Goal: Task Accomplishment & Management: Manage account settings

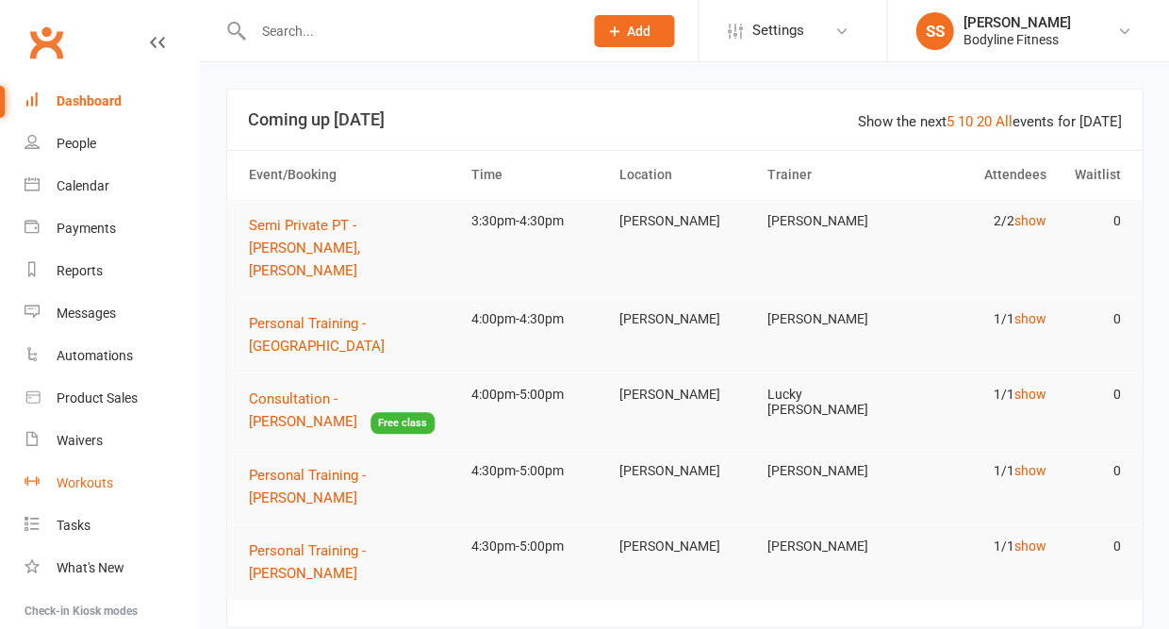
click at [81, 477] on div "Workouts" at bounding box center [85, 482] width 57 height 15
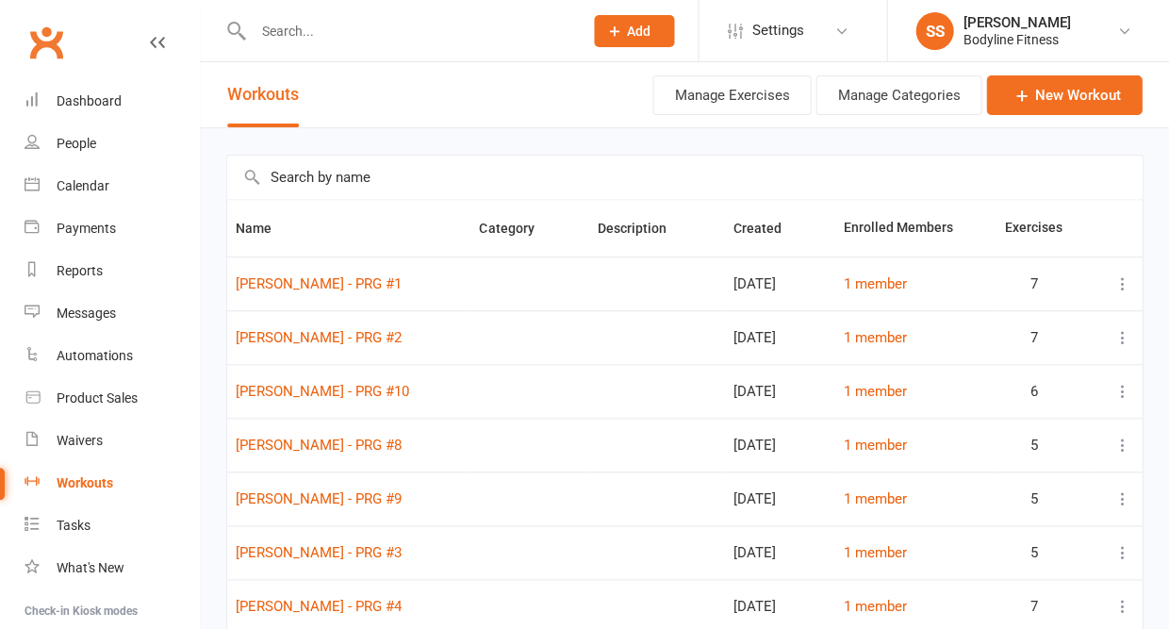
click at [353, 184] on input "text" at bounding box center [684, 177] width 915 height 43
type input "a"
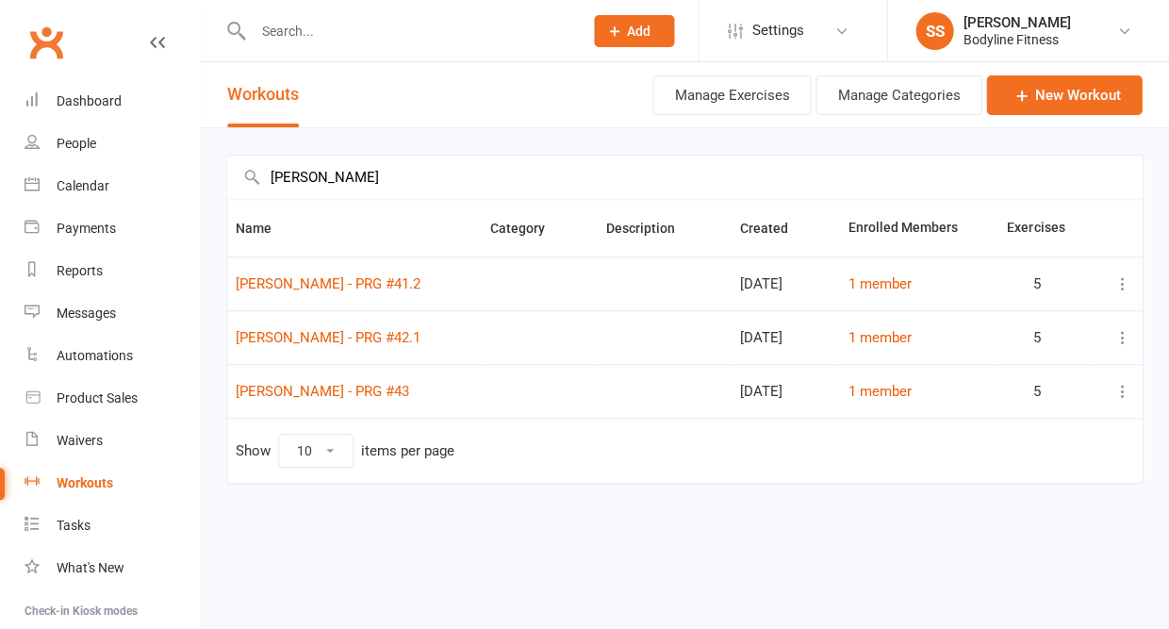
type input "[PERSON_NAME]"
click at [433, 389] on td "[PERSON_NAME] - PRG #43" at bounding box center [354, 391] width 254 height 54
copy link "[PERSON_NAME] - PRG #43"
click at [1073, 103] on link "New Workout" at bounding box center [1064, 95] width 156 height 40
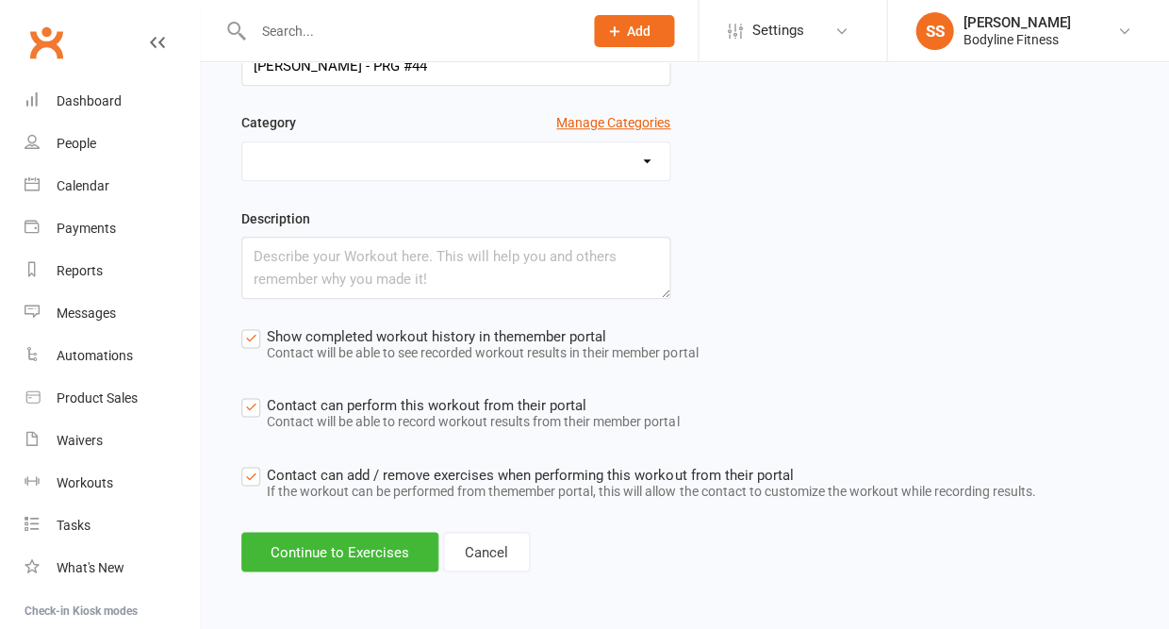
scroll to position [197, 0]
type input "[PERSON_NAME] - PRG #44"
click at [307, 551] on button "Continue to Exercises" at bounding box center [339, 552] width 197 height 40
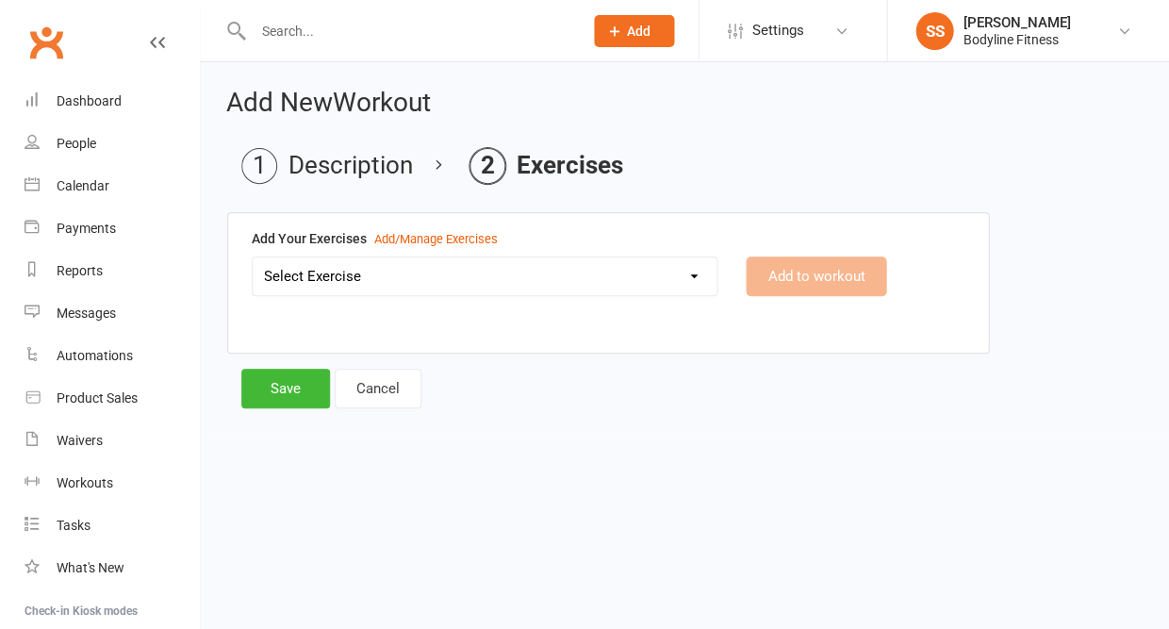
scroll to position [0, 0]
click at [423, 277] on select "Select Exercise 100's 120 Degree Knee Flexed Glute Bridges 1/2 Cuban Press 1/2 …" at bounding box center [485, 276] width 464 height 38
select select "2019"
click at [802, 279] on button "Add to workout" at bounding box center [816, 277] width 141 height 40
select select
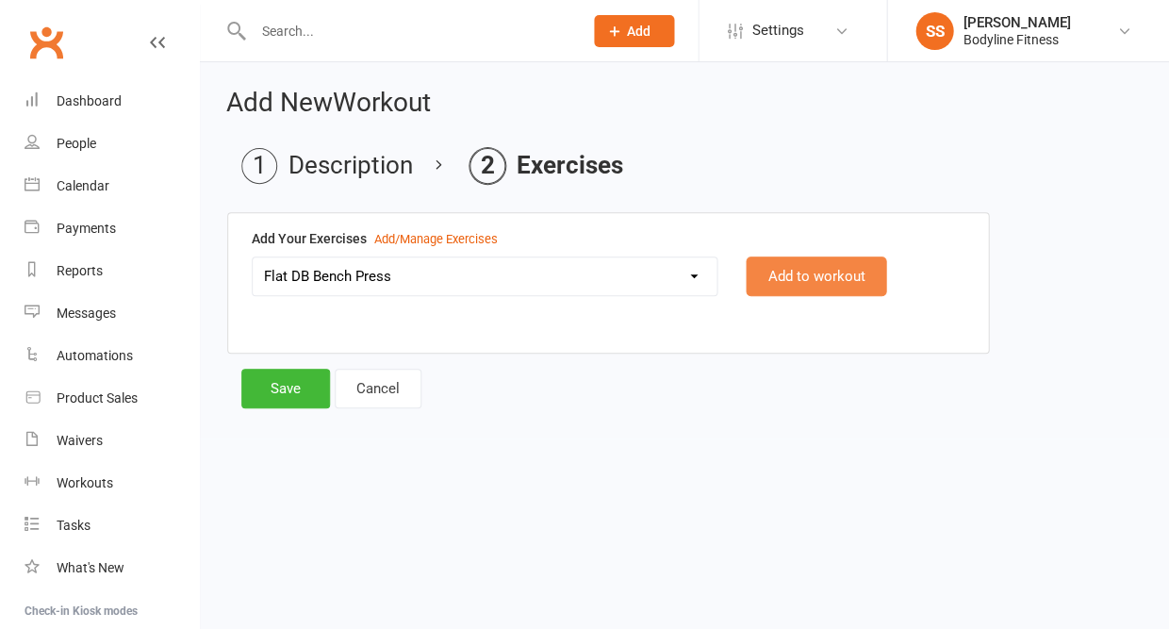
select select "Kilograms"
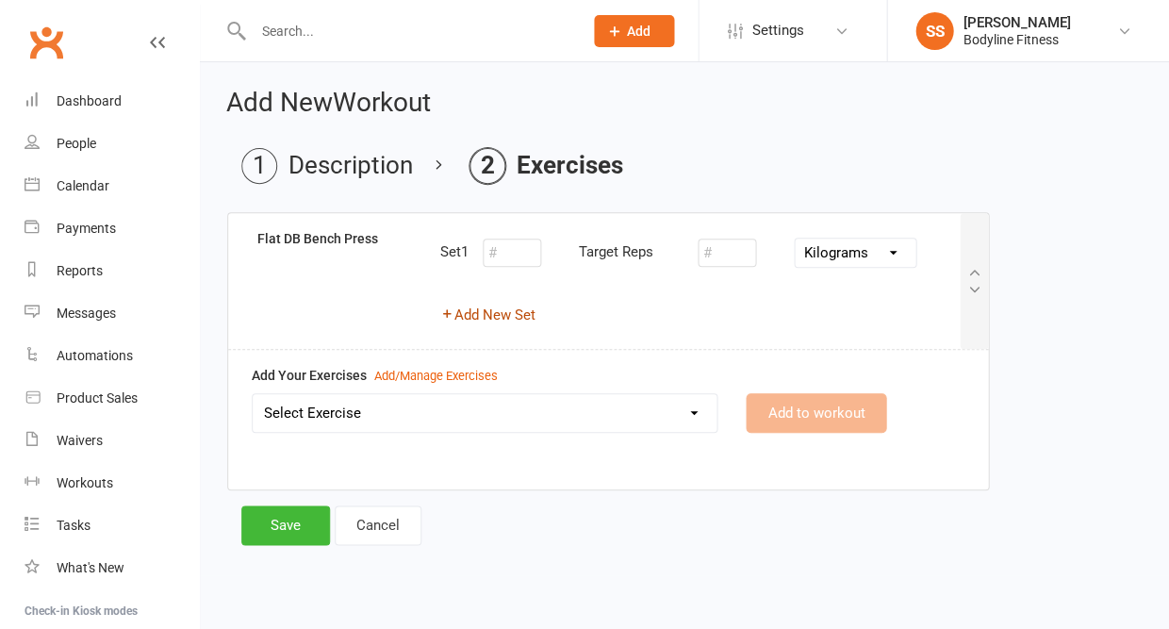
click at [516, 317] on button "Add New Set" at bounding box center [487, 315] width 95 height 23
select select "Kilograms"
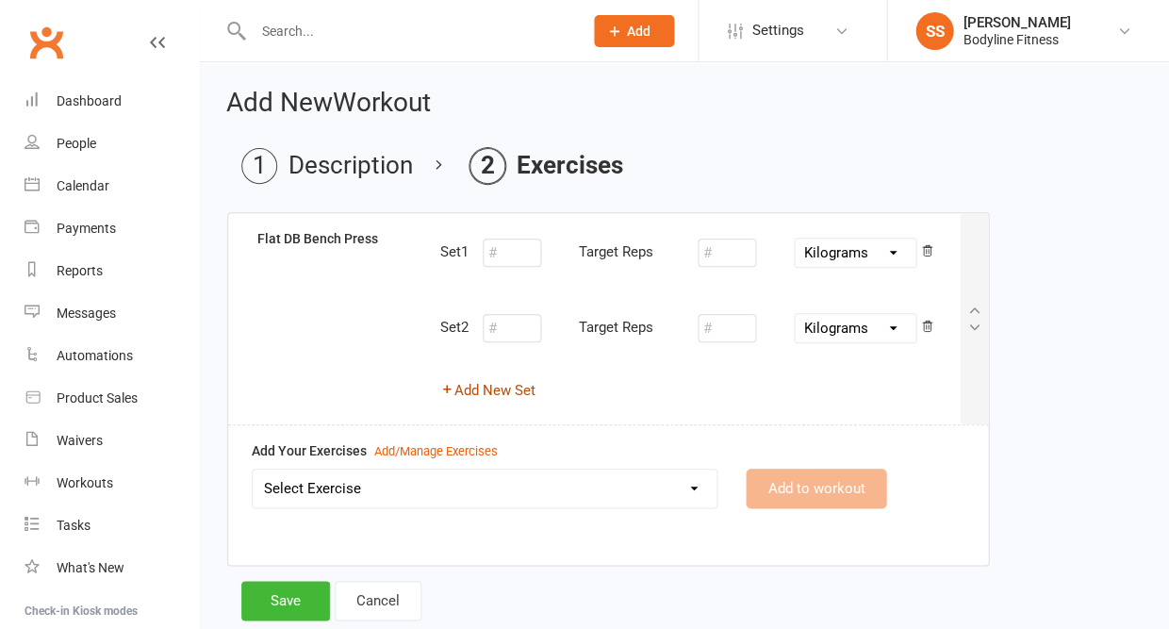
click at [505, 389] on button "Add New Set" at bounding box center [487, 390] width 95 height 23
select select "Kilograms"
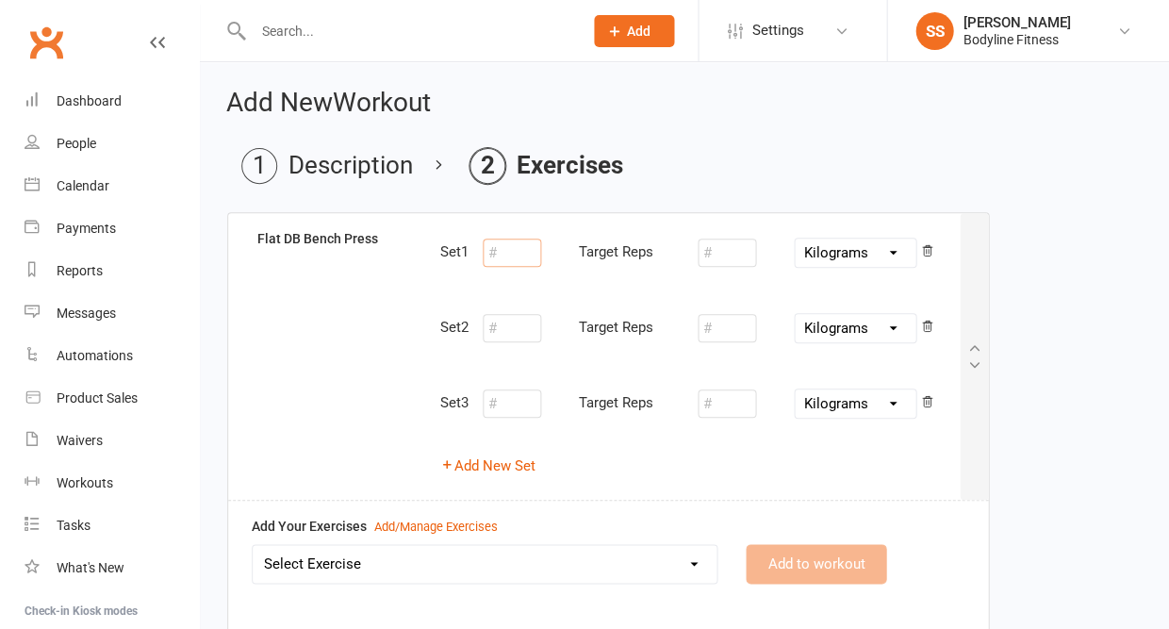
click at [506, 257] on input "number" at bounding box center [512, 253] width 58 height 28
type input "10"
click at [742, 254] on input "number" at bounding box center [727, 253] width 58 height 28
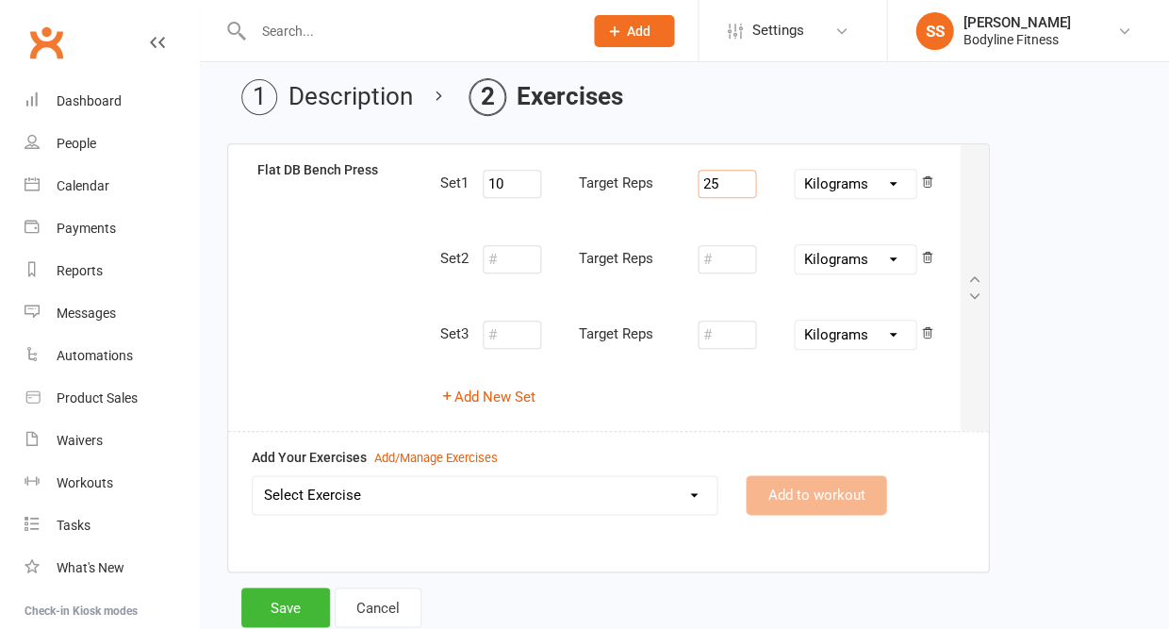
scroll to position [79, 0]
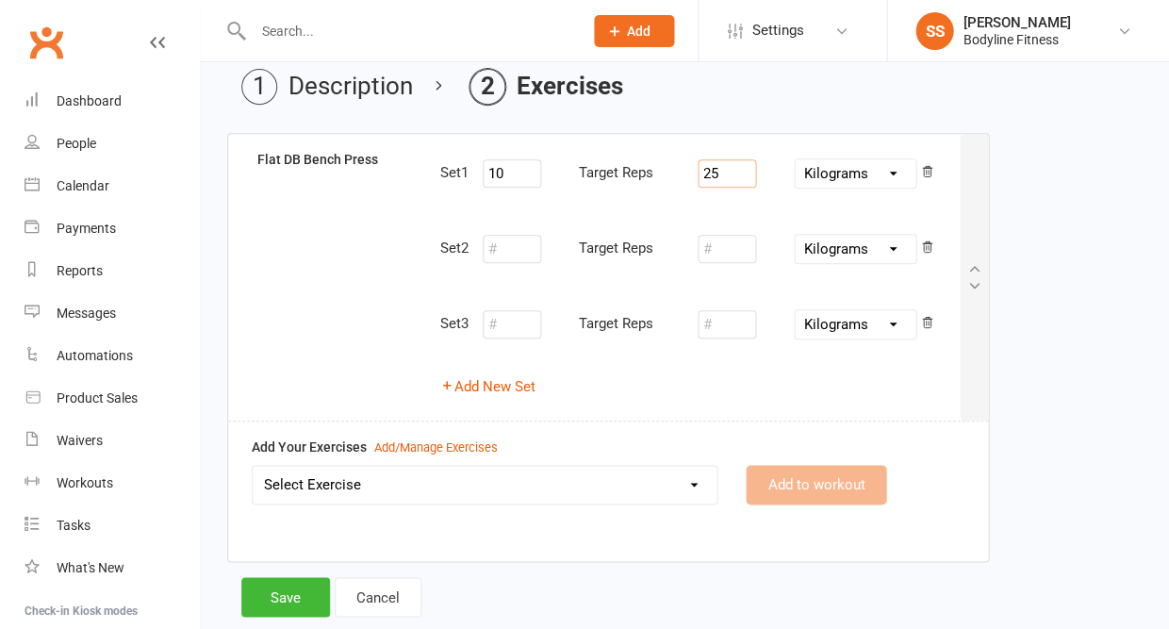
type input "25"
click at [558, 489] on select "Select Exercise 100's 120 Degree Knee Flexed Glute Bridges 1/2 Cuban Press 1/2 …" at bounding box center [485, 485] width 464 height 38
select select "2020"
click at [821, 472] on button "Add to workout" at bounding box center [816, 485] width 141 height 40
select select
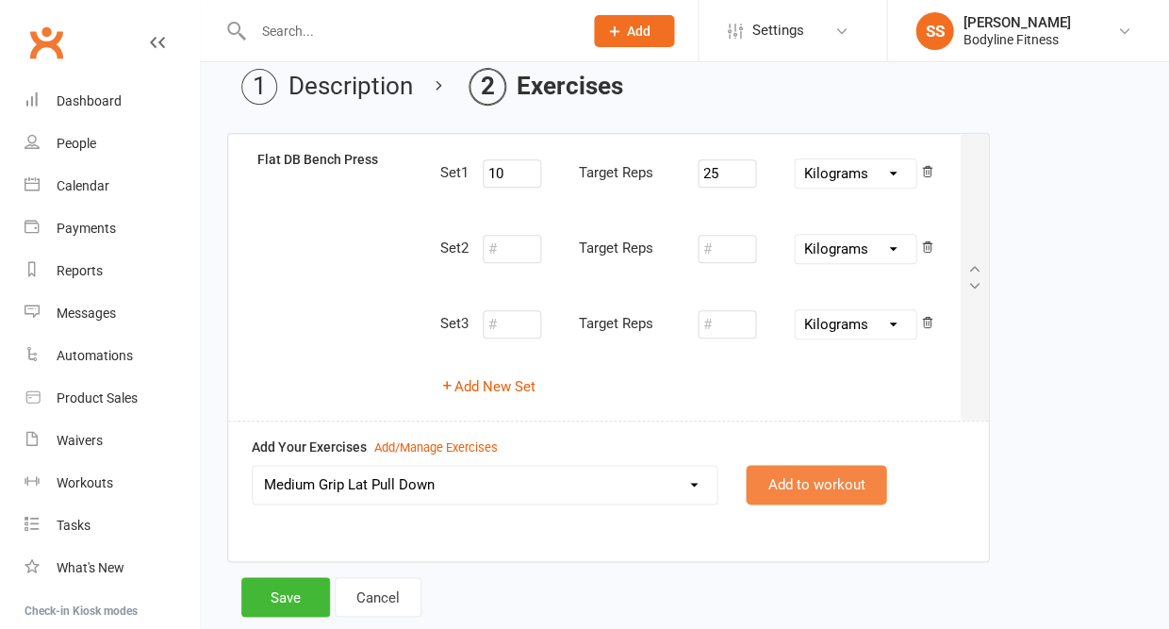
select select "Kilograms"
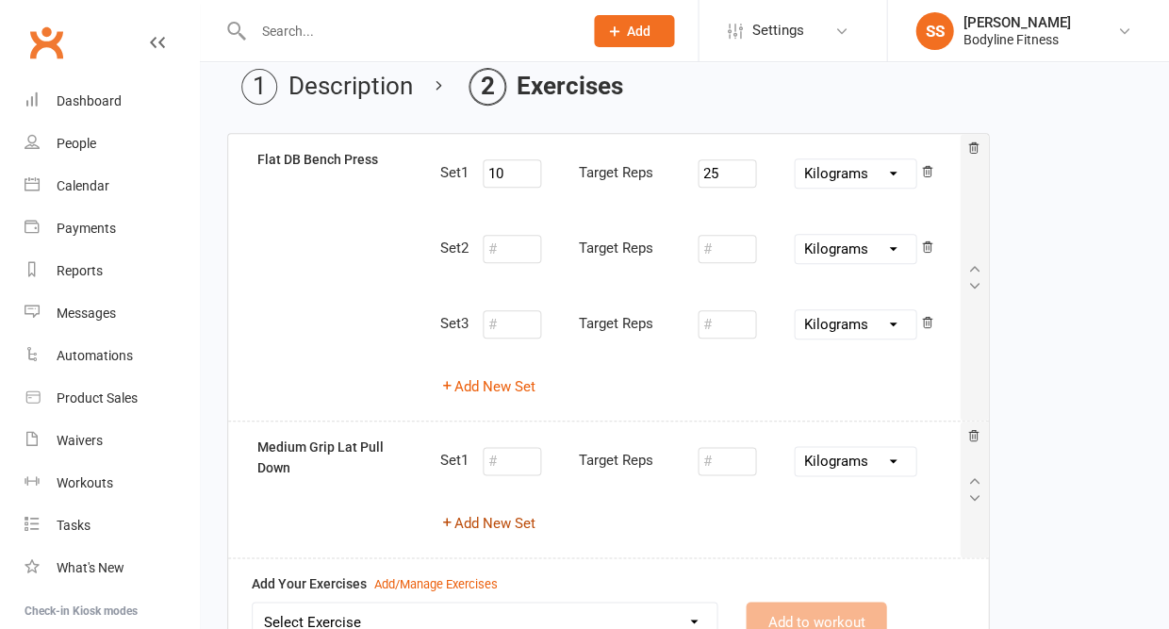
click at [522, 519] on button "Add New Set" at bounding box center [487, 523] width 95 height 23
select select "Kilograms"
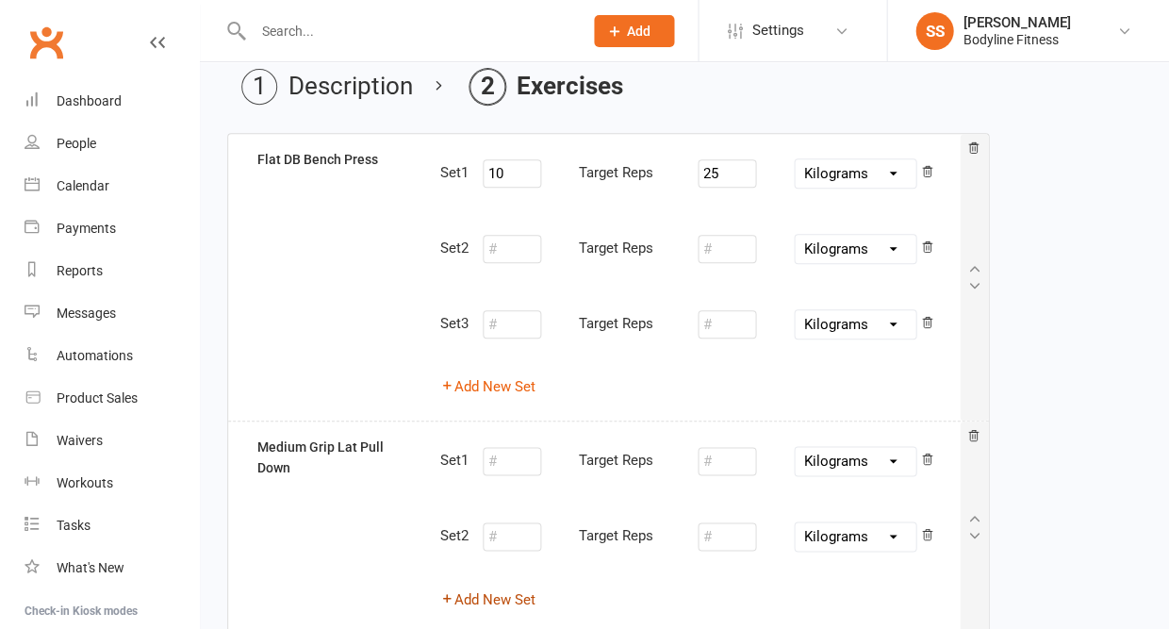
click at [500, 591] on button "Add New Set" at bounding box center [487, 599] width 95 height 23
select select "Kilograms"
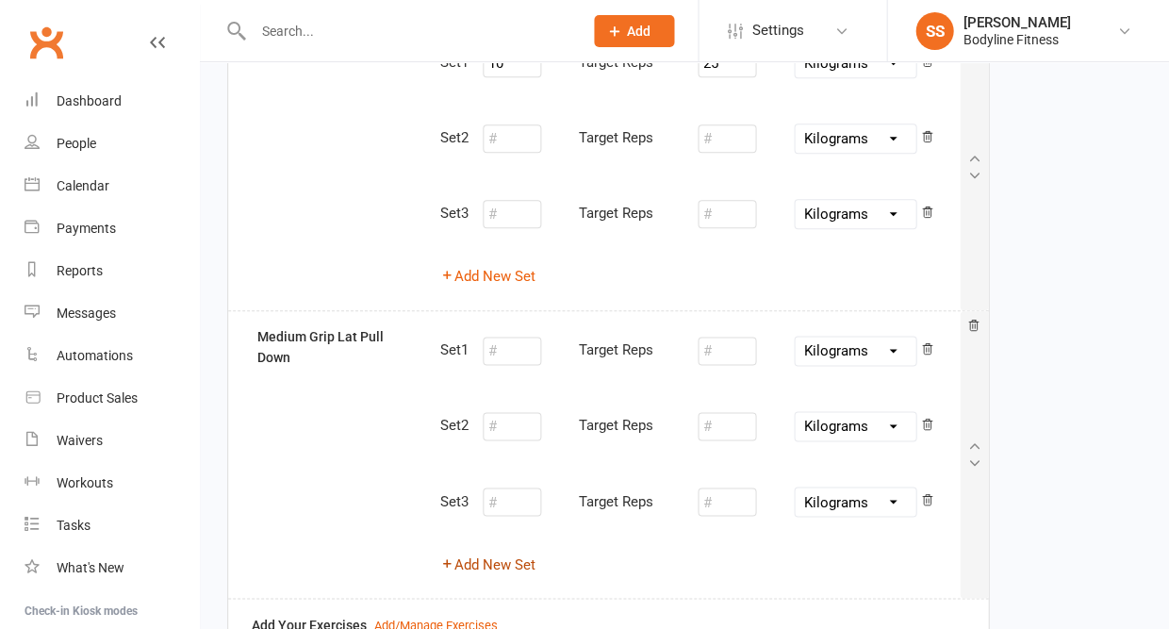
scroll to position [205, 0]
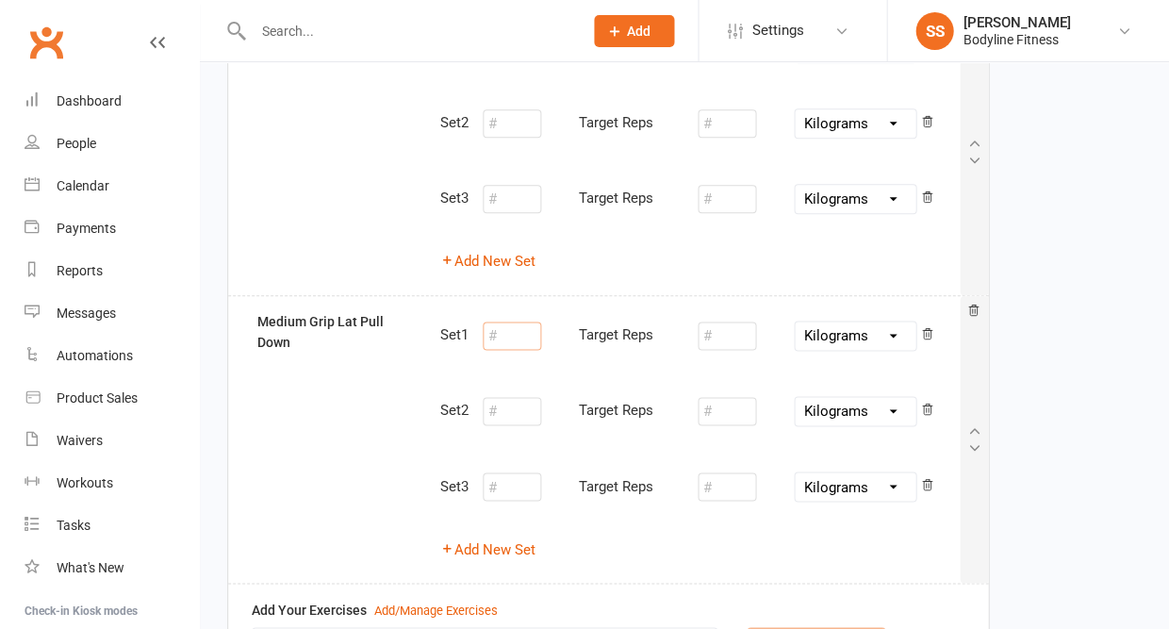
click at [521, 335] on input "number" at bounding box center [512, 336] width 58 height 28
type input "10"
click at [730, 333] on input "number" at bounding box center [727, 336] width 58 height 28
type input "60"
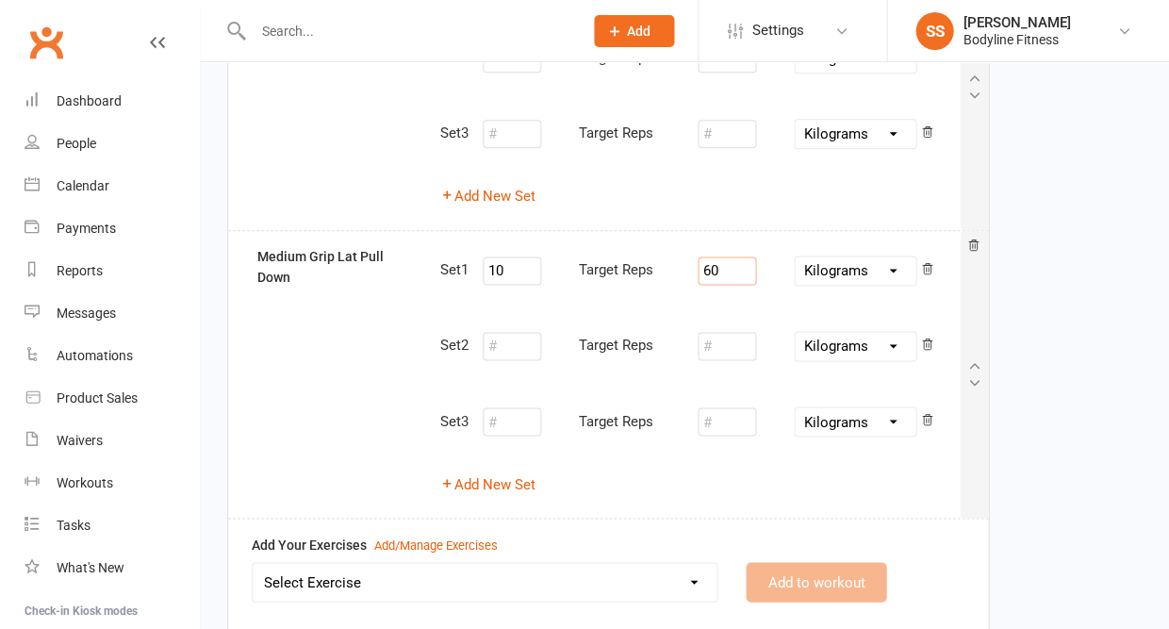
scroll to position [394, 0]
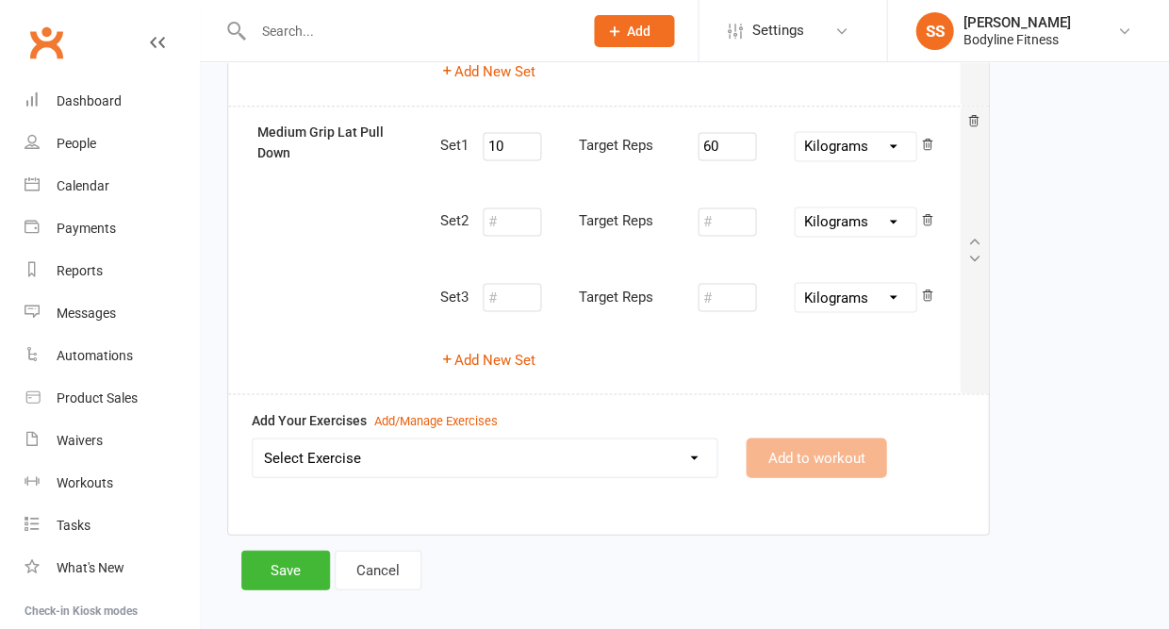
click at [588, 451] on select "Select Exercise 100's 120 Degree Knee Flexed Glute Bridges 1/2 Cuban Press 1/2 …" at bounding box center [485, 458] width 464 height 38
select select "2072"
click at [791, 446] on button "Add to workout" at bounding box center [816, 458] width 141 height 40
select select "Kilograms"
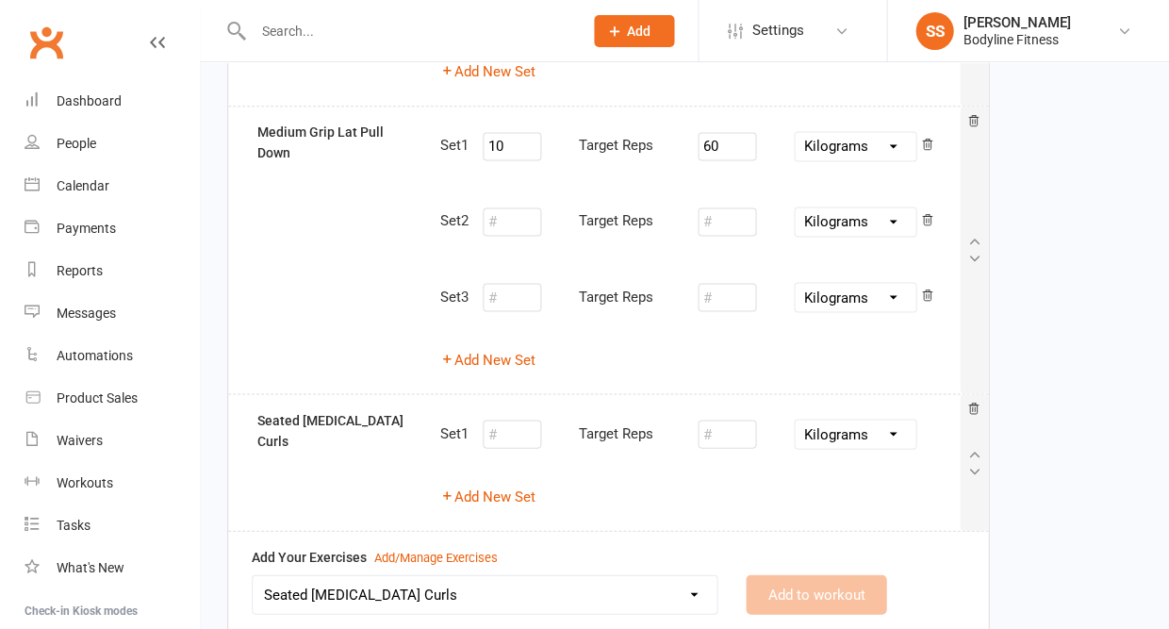
select select
click at [505, 485] on button "Add New Set" at bounding box center [487, 496] width 95 height 23
select select "Kilograms"
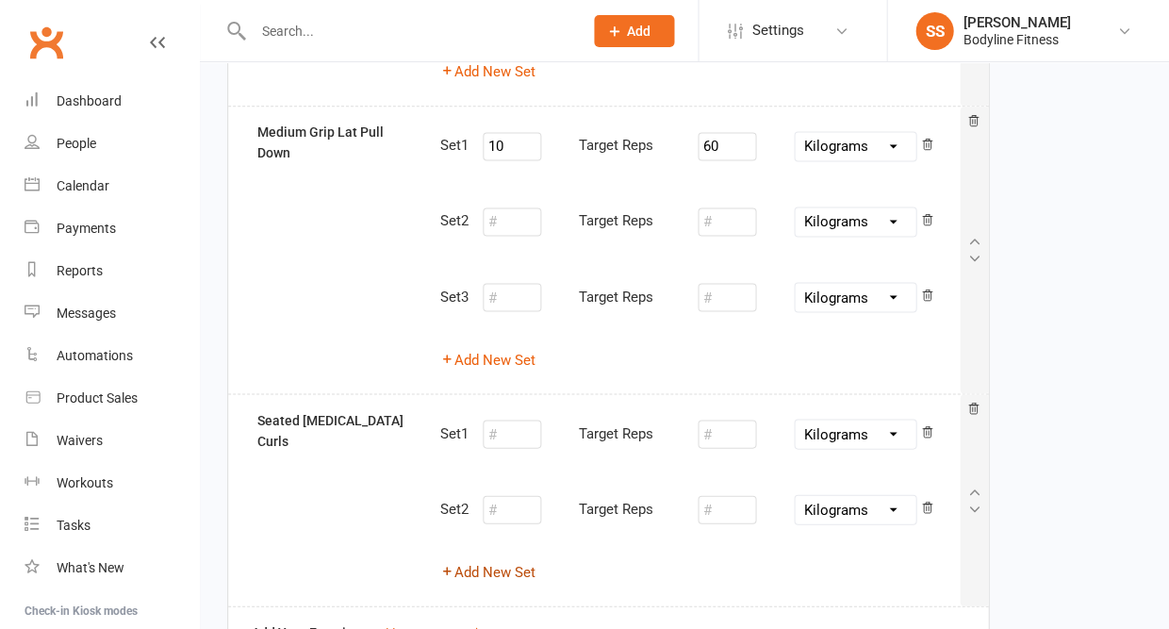
click at [493, 560] on button "Add New Set" at bounding box center [487, 571] width 95 height 23
select select "Kilograms"
click at [522, 423] on input "number" at bounding box center [512, 434] width 58 height 28
type input "10"
click at [712, 423] on input "number" at bounding box center [727, 434] width 58 height 28
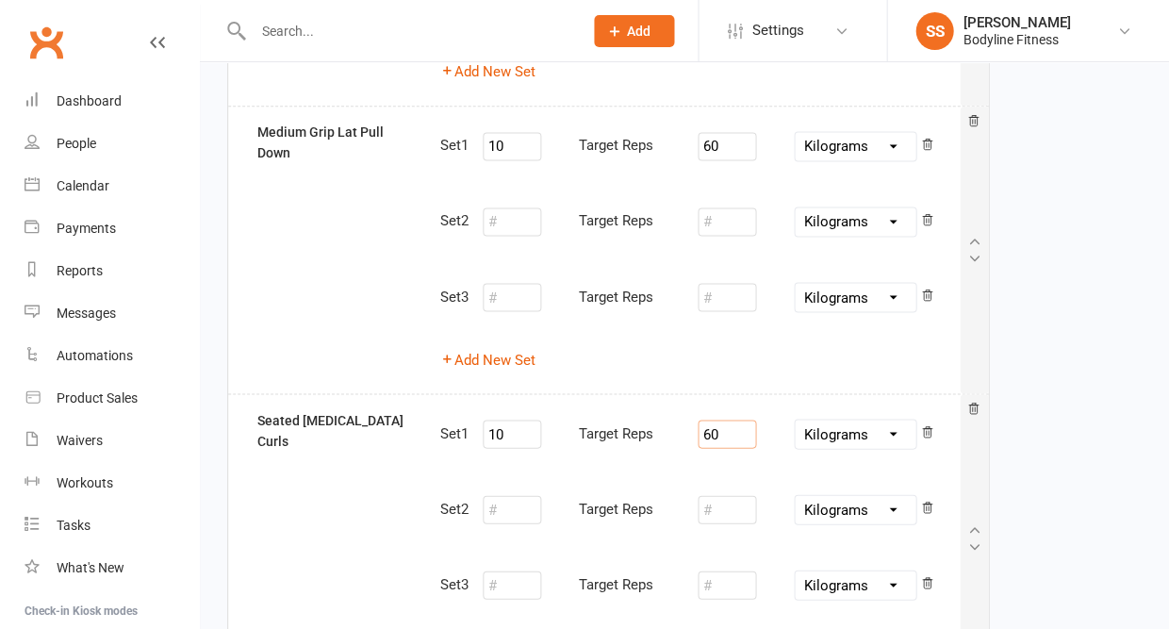
type input "60"
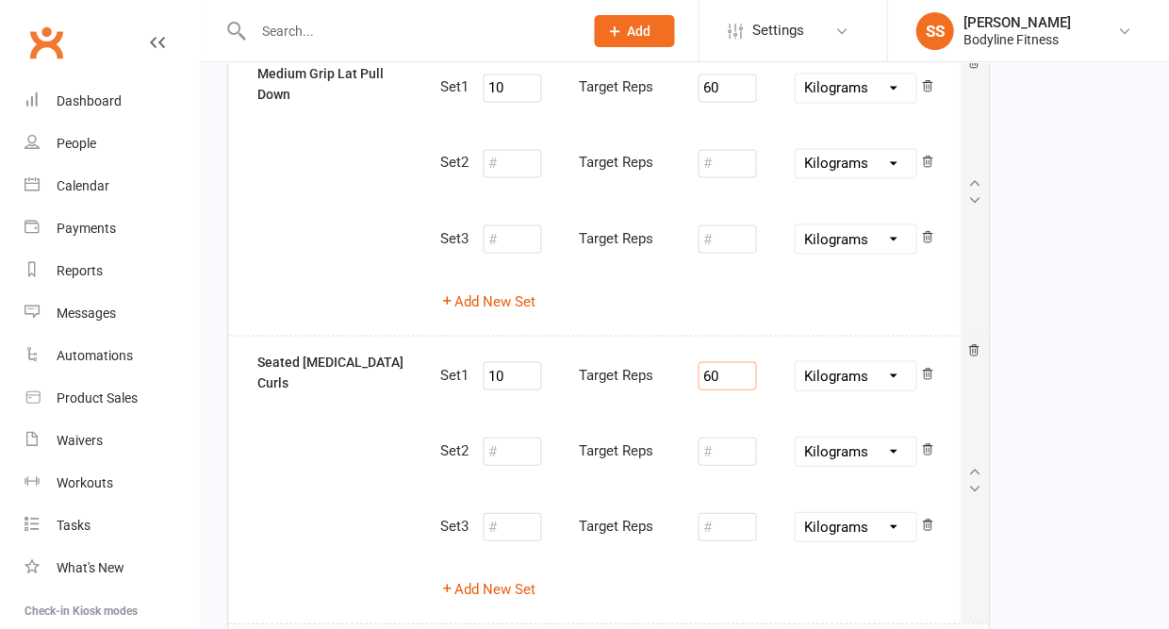
scroll to position [548, 0]
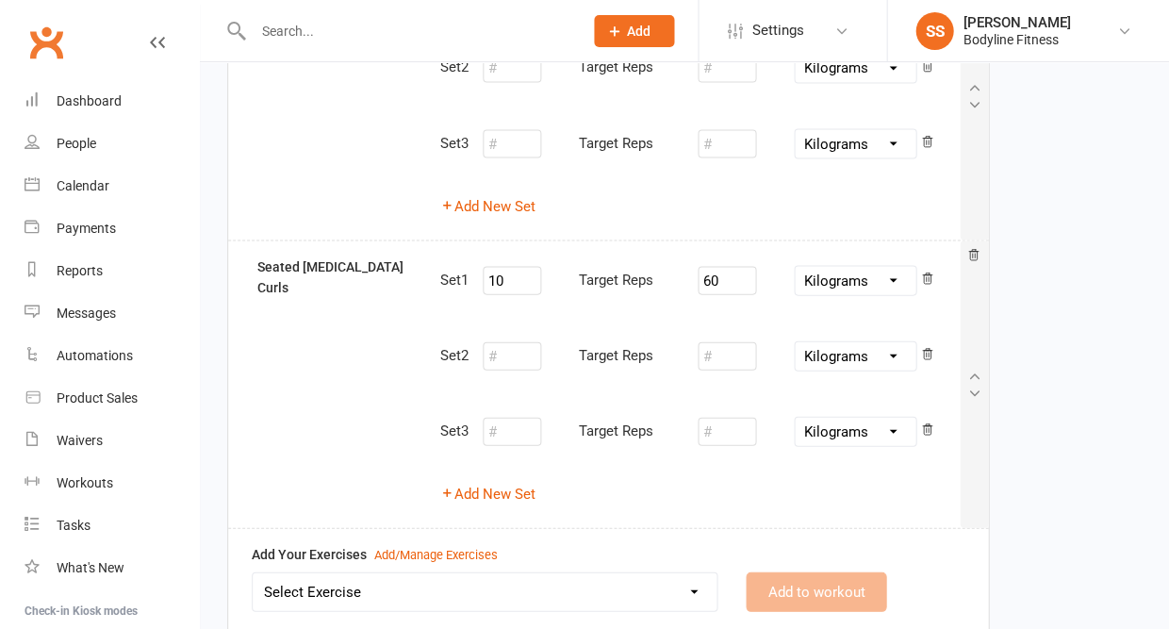
click at [558, 572] on select "Select Exercise 100's 120 Degree Knee Flexed Glute Bridges 1/2 Cuban Press 1/2 …" at bounding box center [485, 591] width 464 height 38
select select "2701"
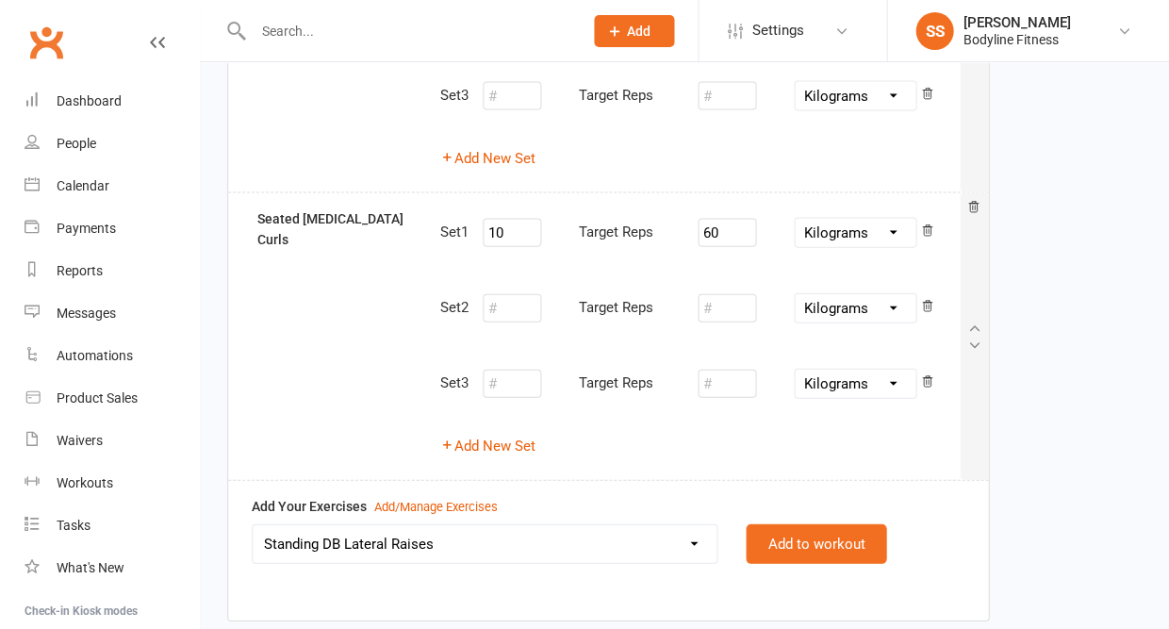
scroll to position [634, 0]
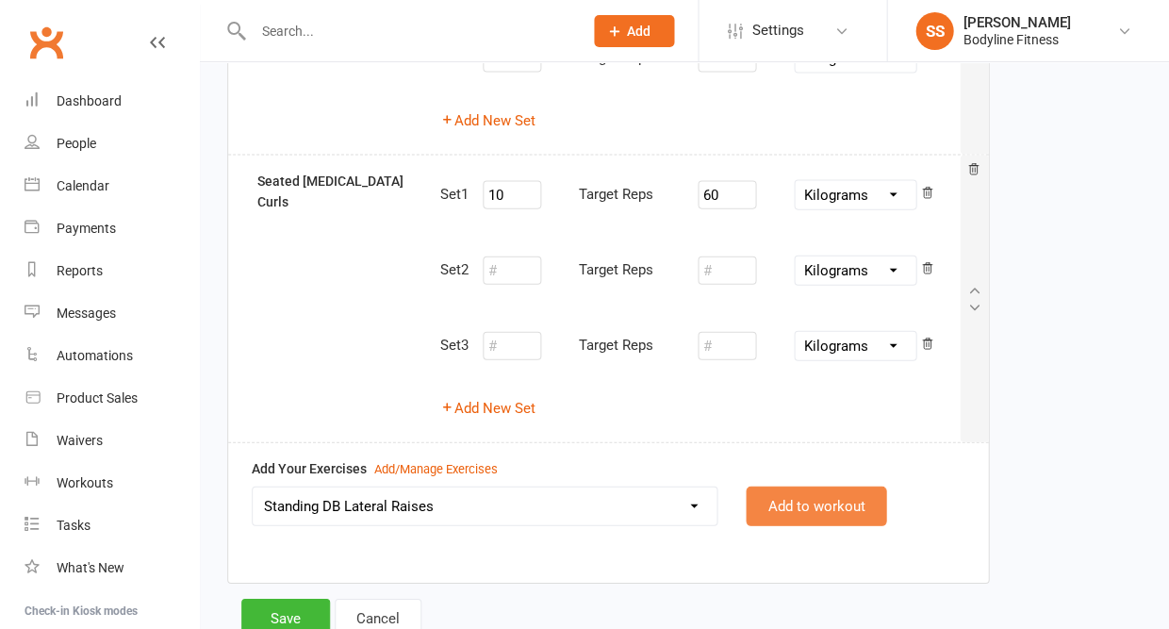
click at [773, 492] on button "Add to workout" at bounding box center [816, 506] width 141 height 40
select select
select select "Kilograms"
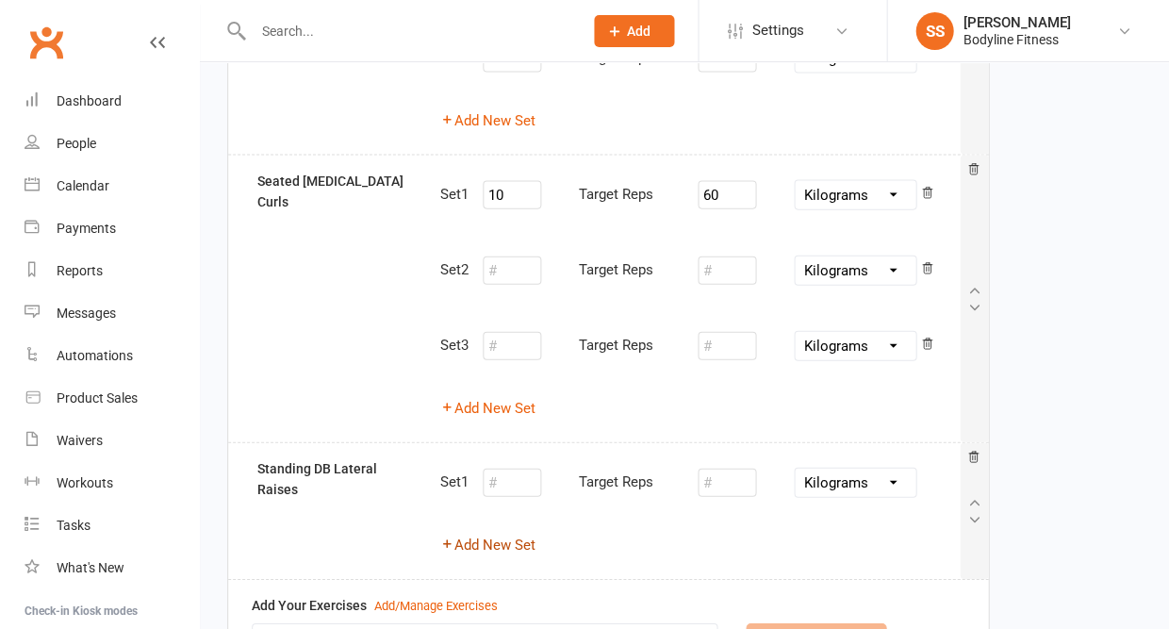
click at [515, 533] on button "Add New Set" at bounding box center [487, 544] width 95 height 23
select select "Kilograms"
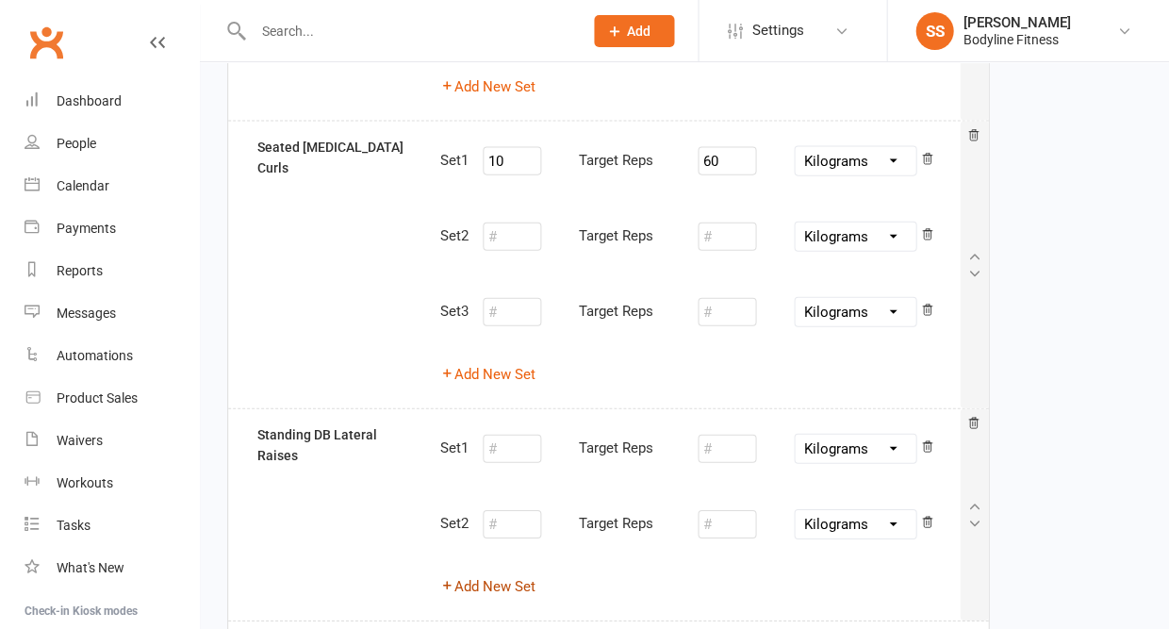
scroll to position [688, 0]
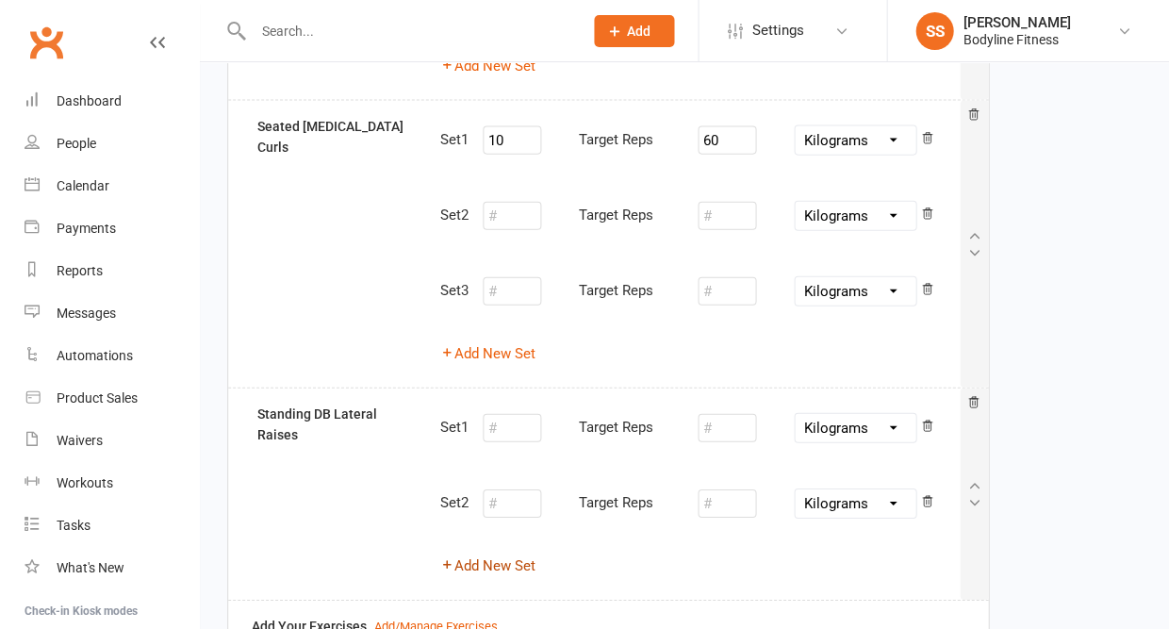
click at [505, 555] on button "Add New Set" at bounding box center [487, 566] width 95 height 23
select select "Kilograms"
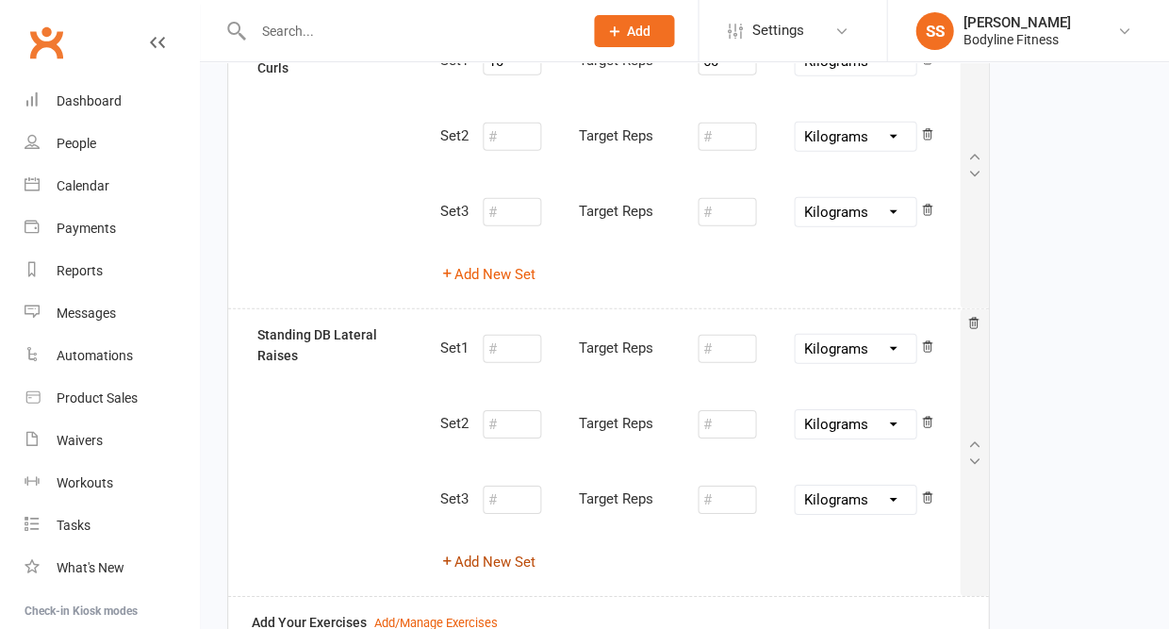
scroll to position [767, 0]
click at [514, 341] on input "number" at bounding box center [512, 349] width 58 height 28
type input "10"
click at [723, 335] on input "number" at bounding box center [727, 349] width 58 height 28
type input "8"
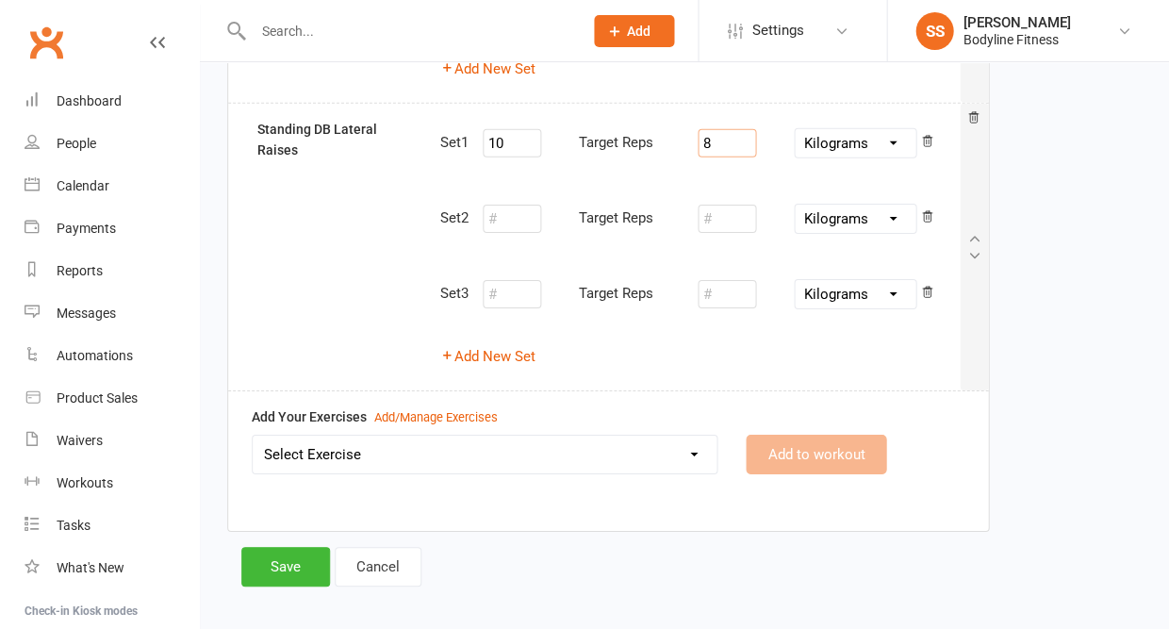
scroll to position [971, 0]
click at [592, 444] on select "Select Exercise 100's 120 Degree Knee Flexed Glute Bridges 1/2 Cuban Press 1/2 …" at bounding box center [485, 456] width 464 height 38
select select "2758"
click at [828, 436] on button "Add to workout" at bounding box center [816, 456] width 141 height 40
select select
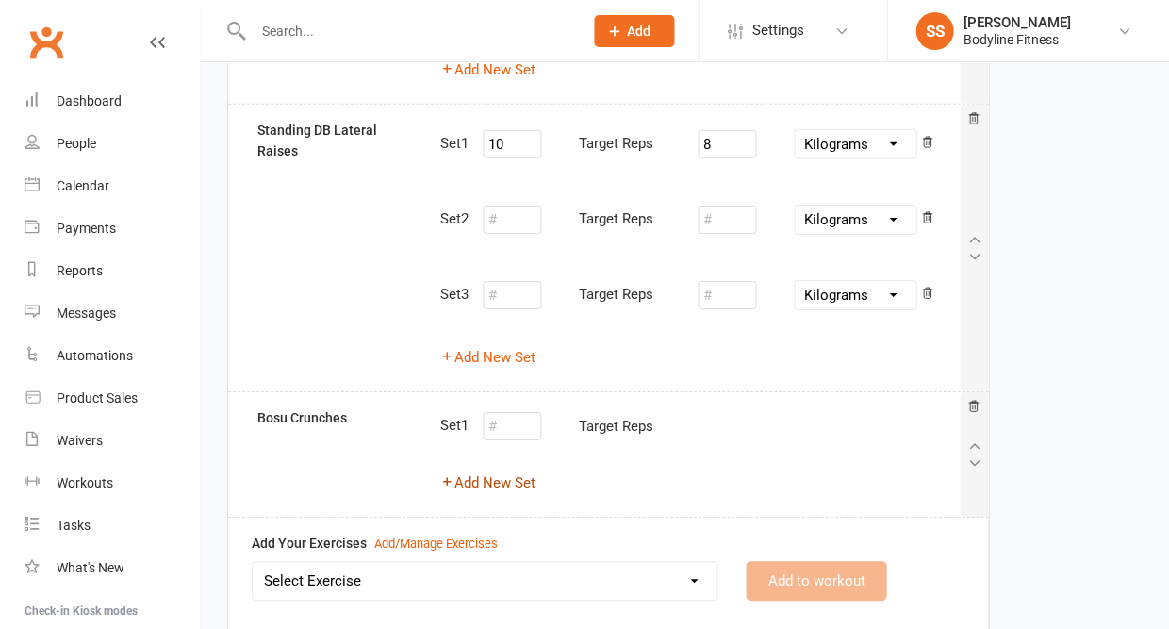
click at [517, 472] on button "Add New Set" at bounding box center [487, 483] width 95 height 23
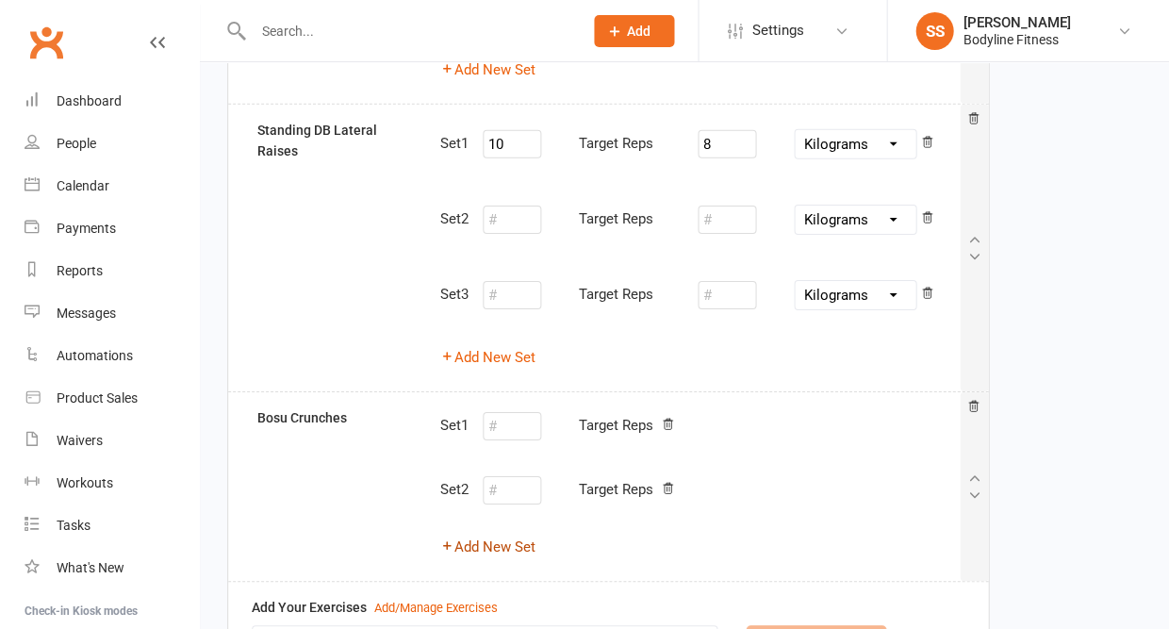
click at [503, 536] on button "Add New Set" at bounding box center [487, 547] width 95 height 23
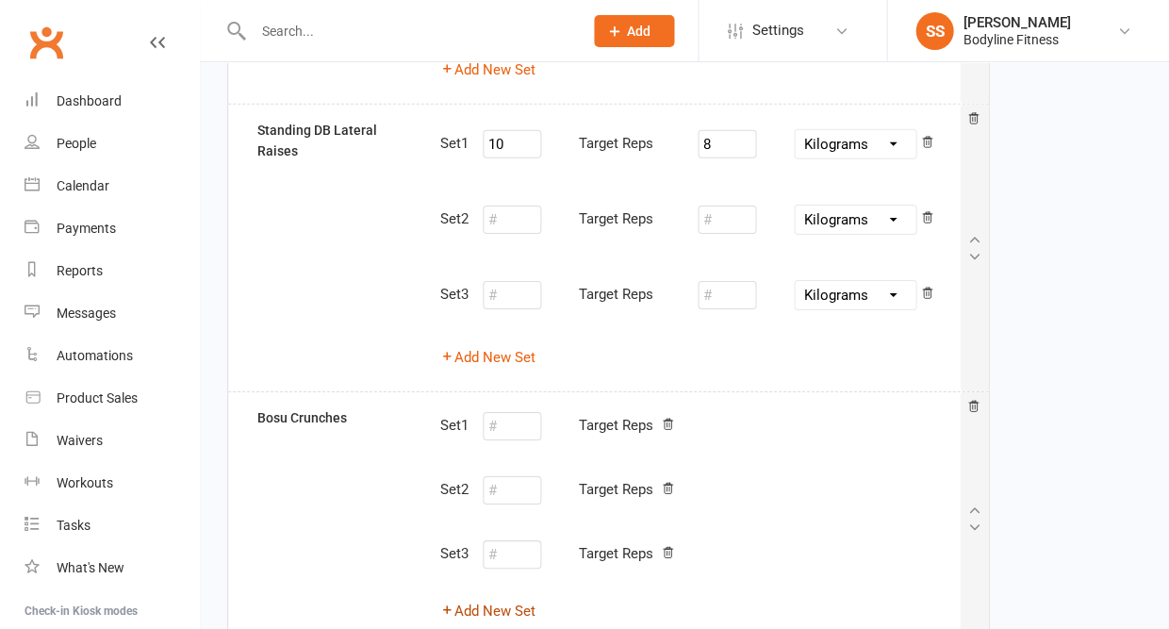
scroll to position [984, 0]
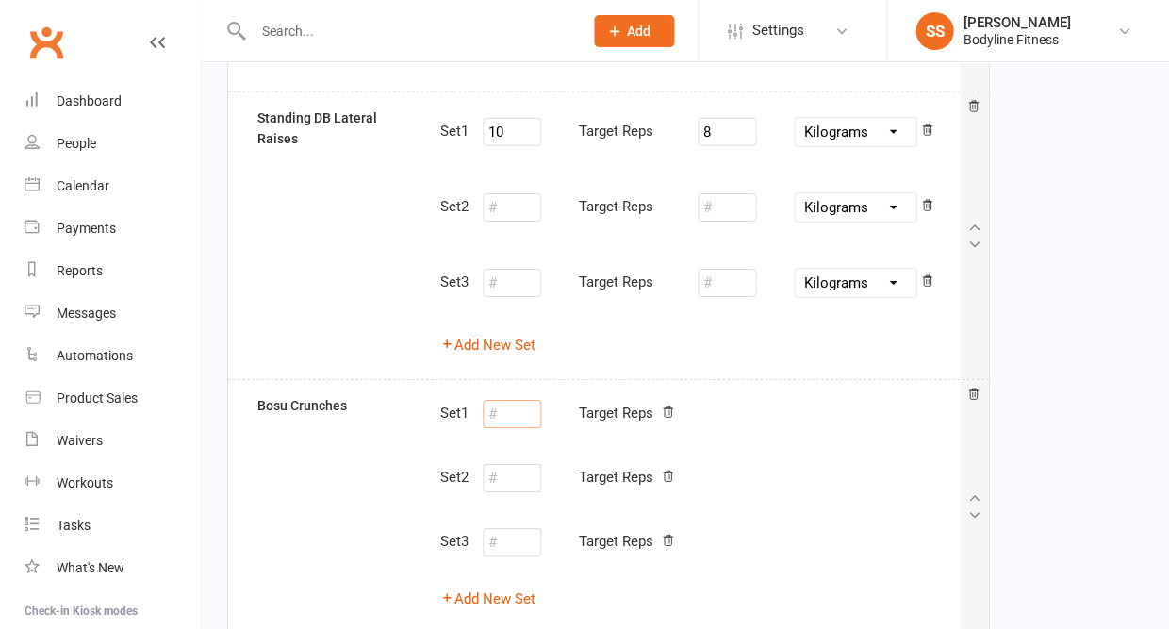
click at [517, 400] on input "number" at bounding box center [512, 414] width 58 height 28
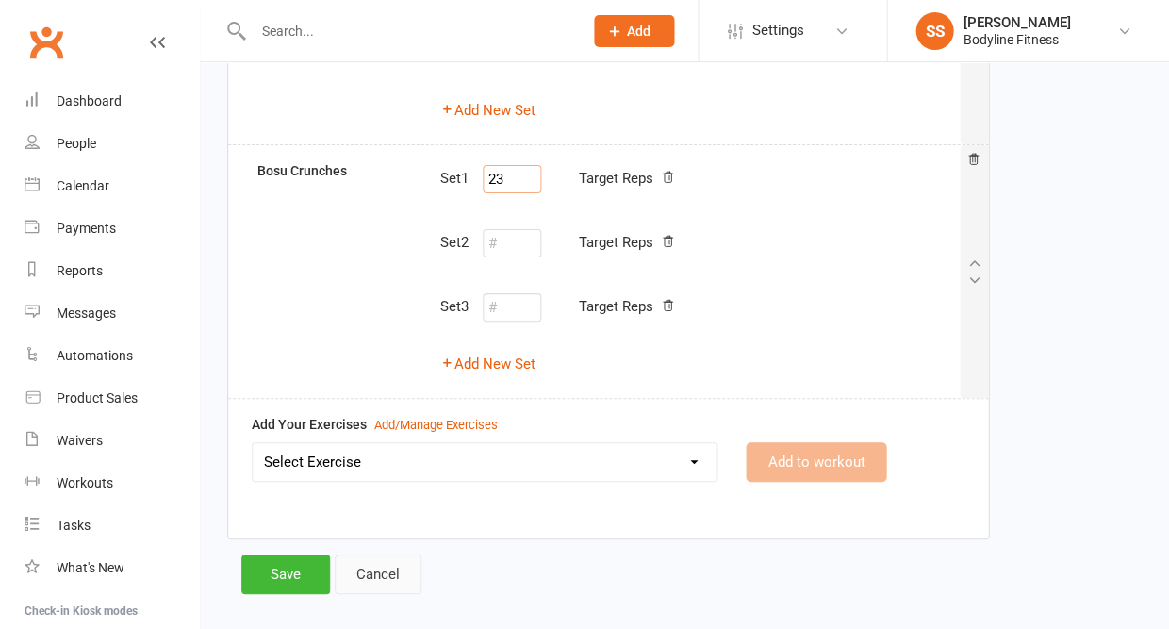
type input "2"
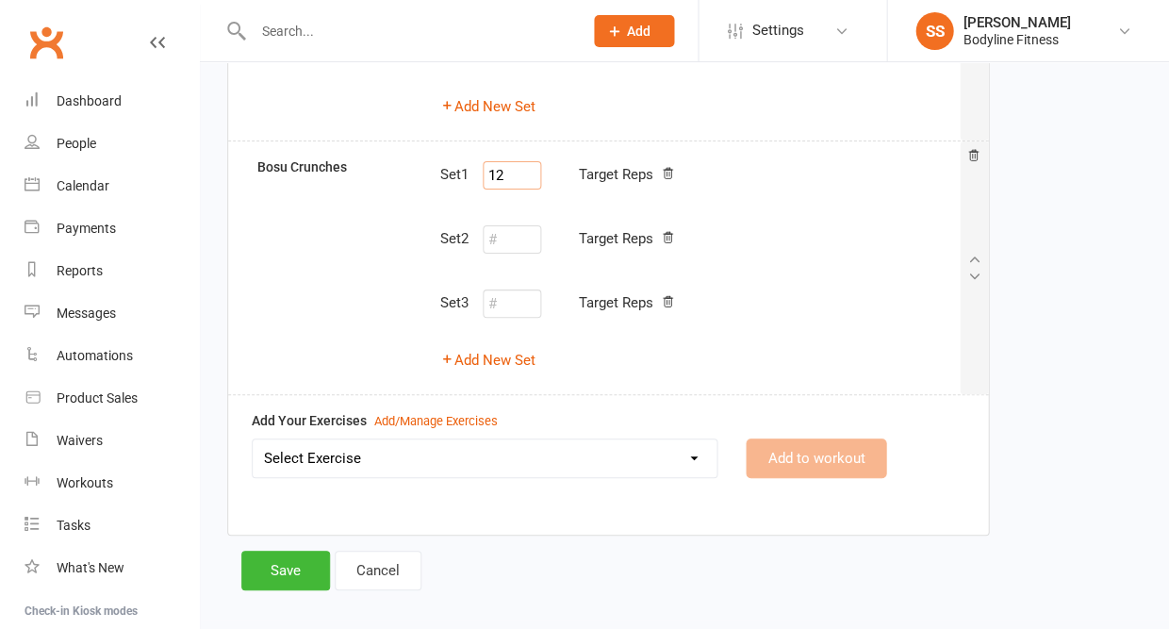
scroll to position [1221, 0]
type input "12"
click at [273, 552] on button "Save" at bounding box center [285, 572] width 89 height 40
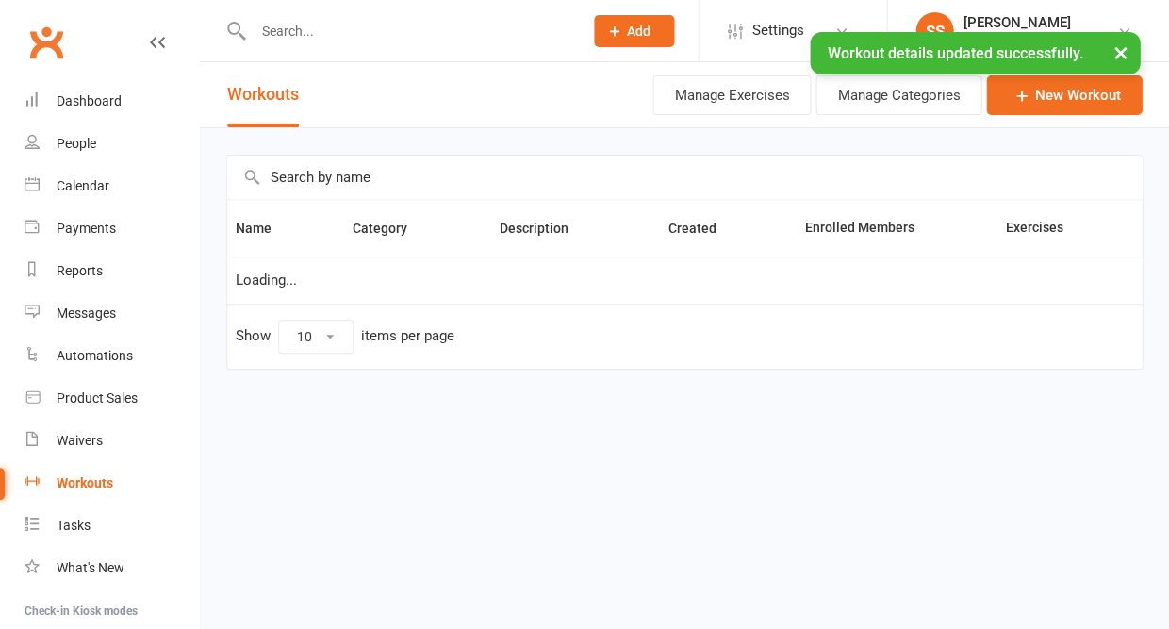
click at [334, 29] on input "text" at bounding box center [408, 31] width 323 height 26
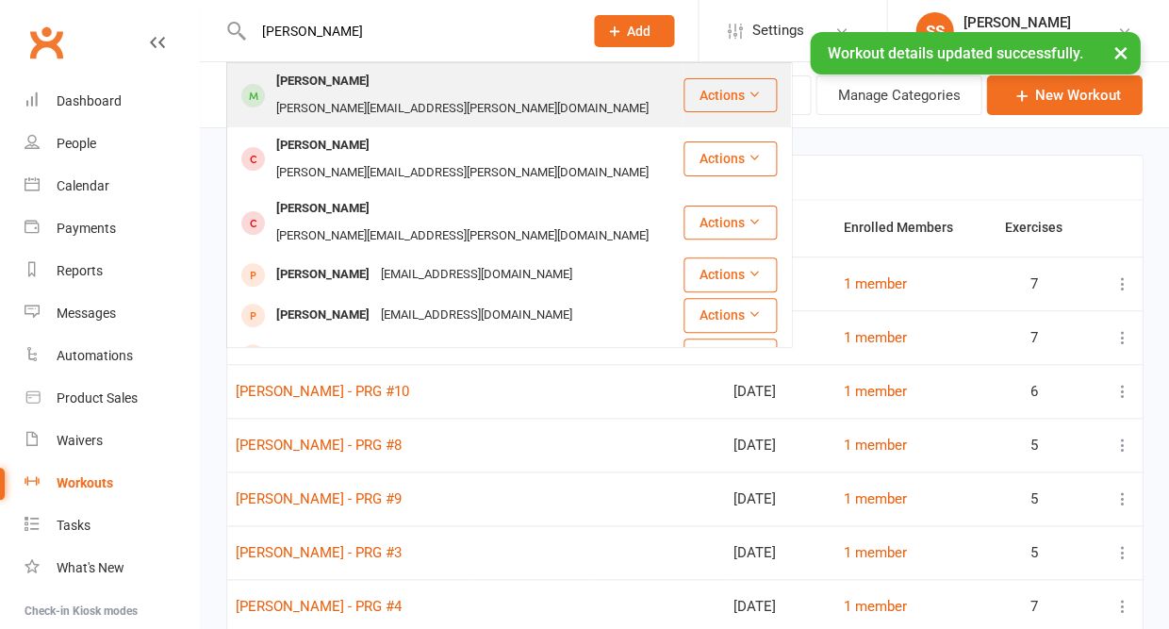
type input "[PERSON_NAME]"
click at [338, 80] on div "[PERSON_NAME]" at bounding box center [323, 81] width 105 height 27
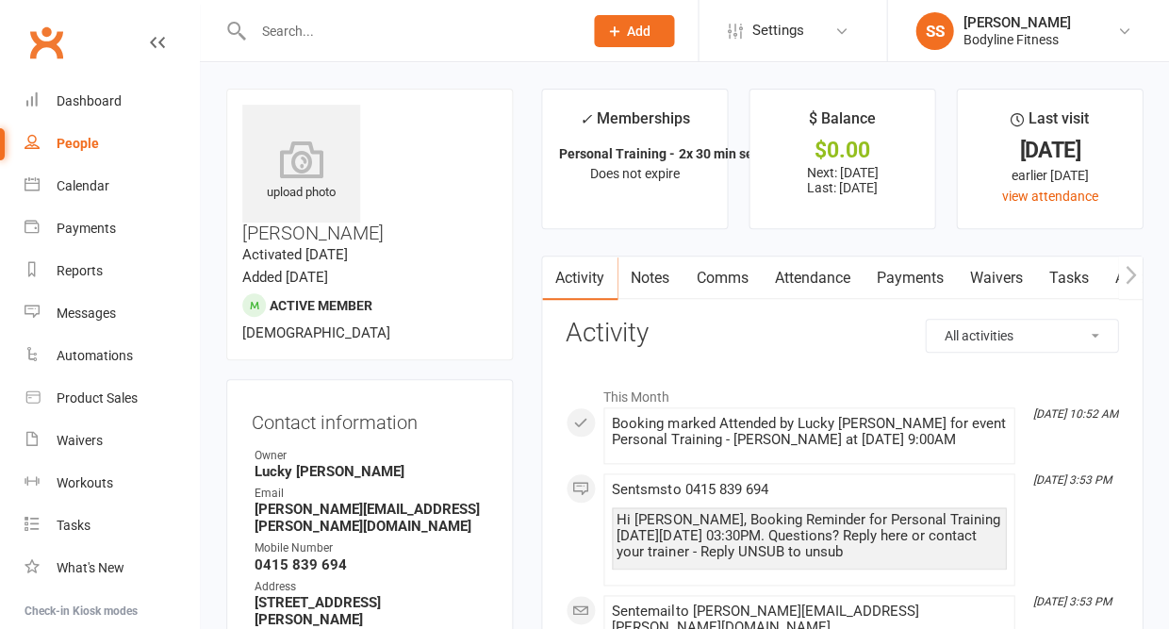
click at [1128, 274] on icon "button" at bounding box center [1130, 275] width 11 height 20
click at [1128, 281] on icon "button" at bounding box center [1130, 274] width 10 height 18
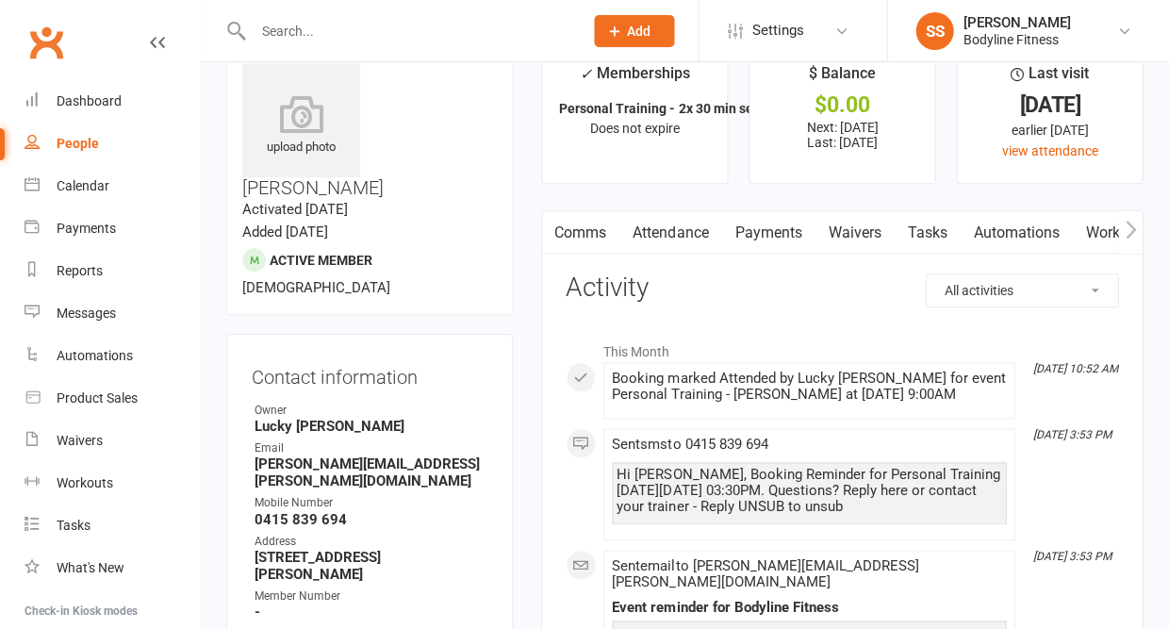
scroll to position [45, 0]
click at [1097, 230] on link "Workouts" at bounding box center [1117, 232] width 90 height 43
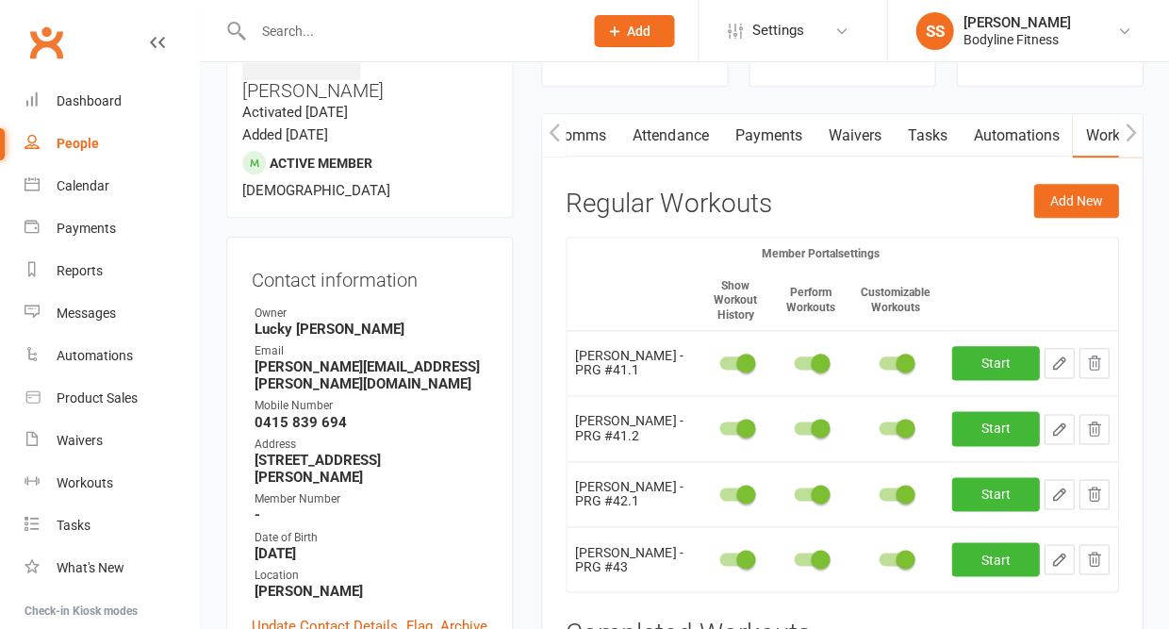
scroll to position [145, 0]
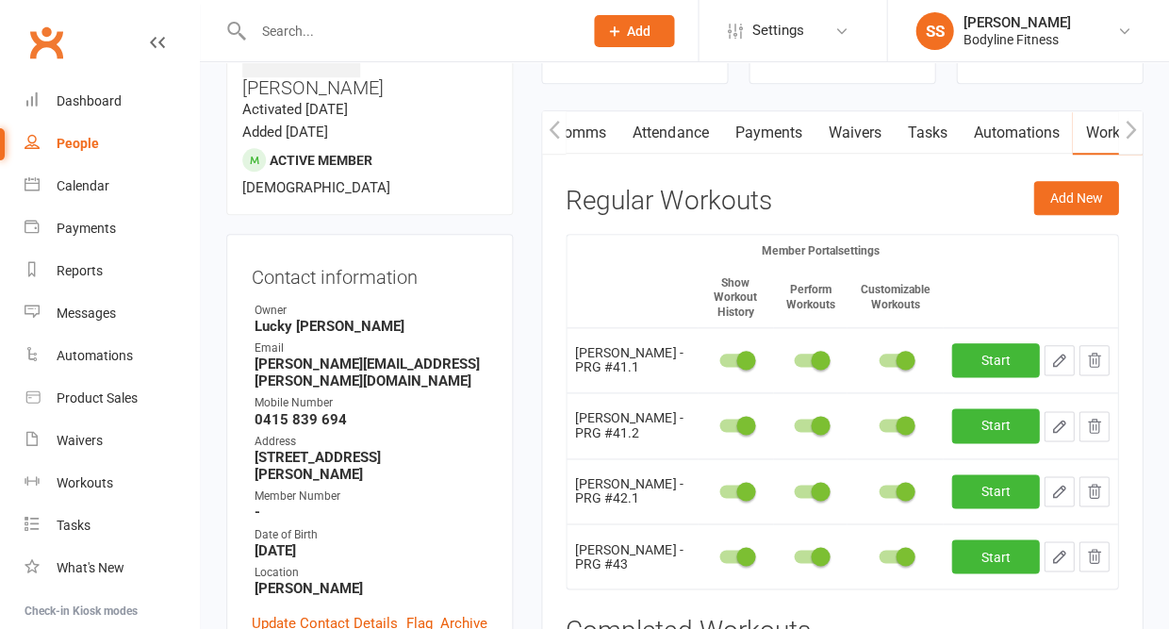
click at [1082, 355] on button "button" at bounding box center [1094, 360] width 30 height 30
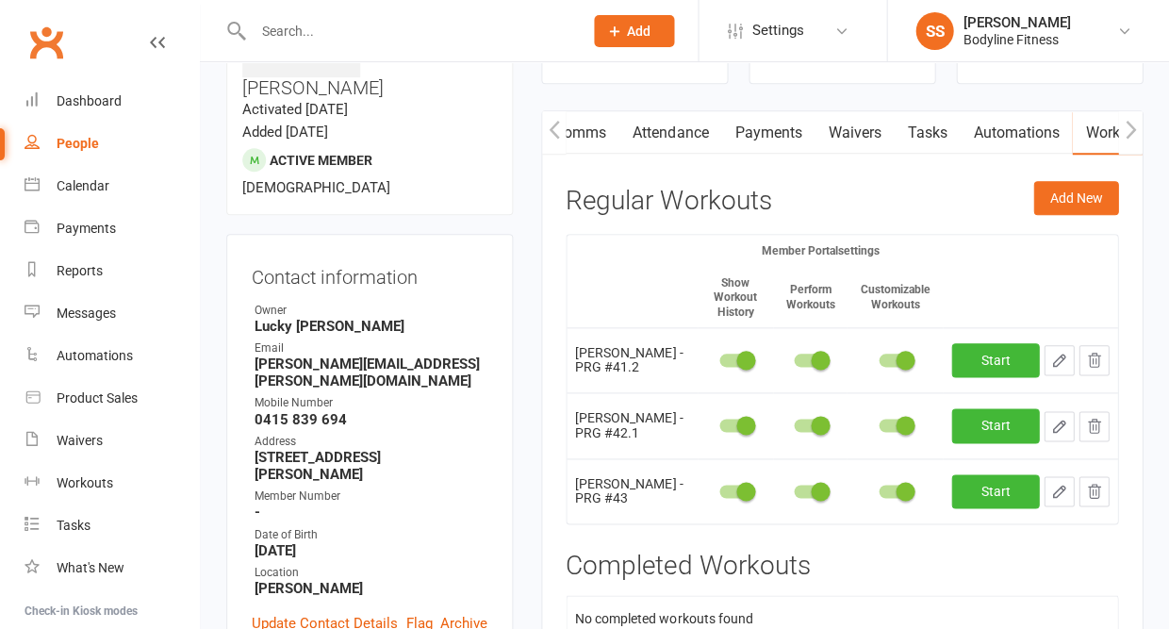
scroll to position [158, 0]
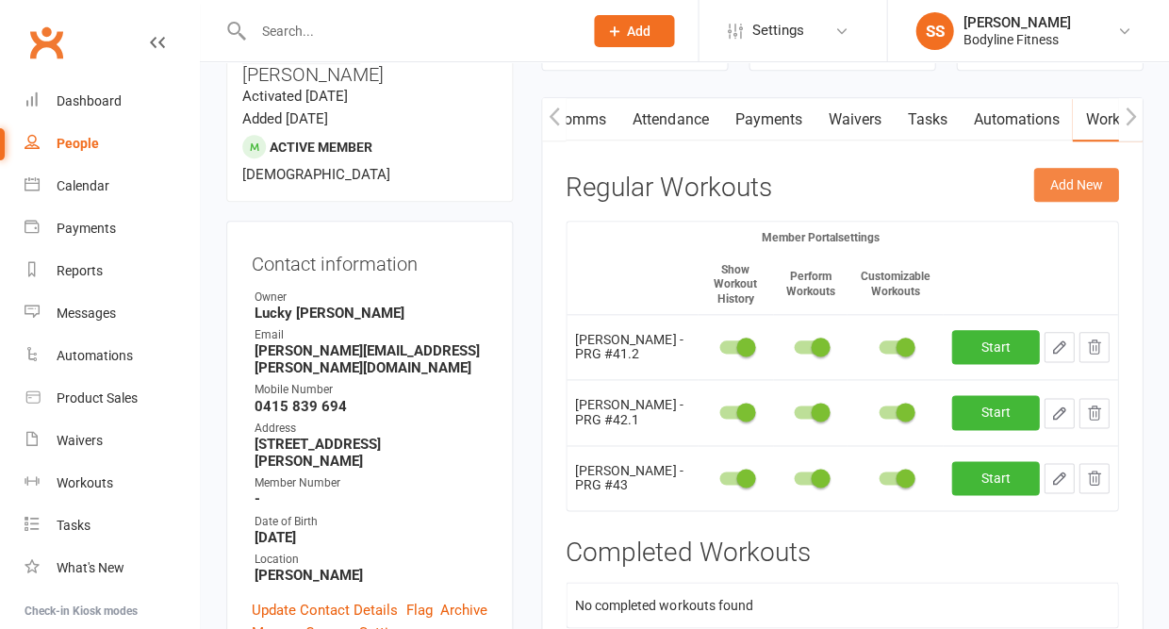
click at [1089, 188] on button "Add New" at bounding box center [1076, 185] width 85 height 34
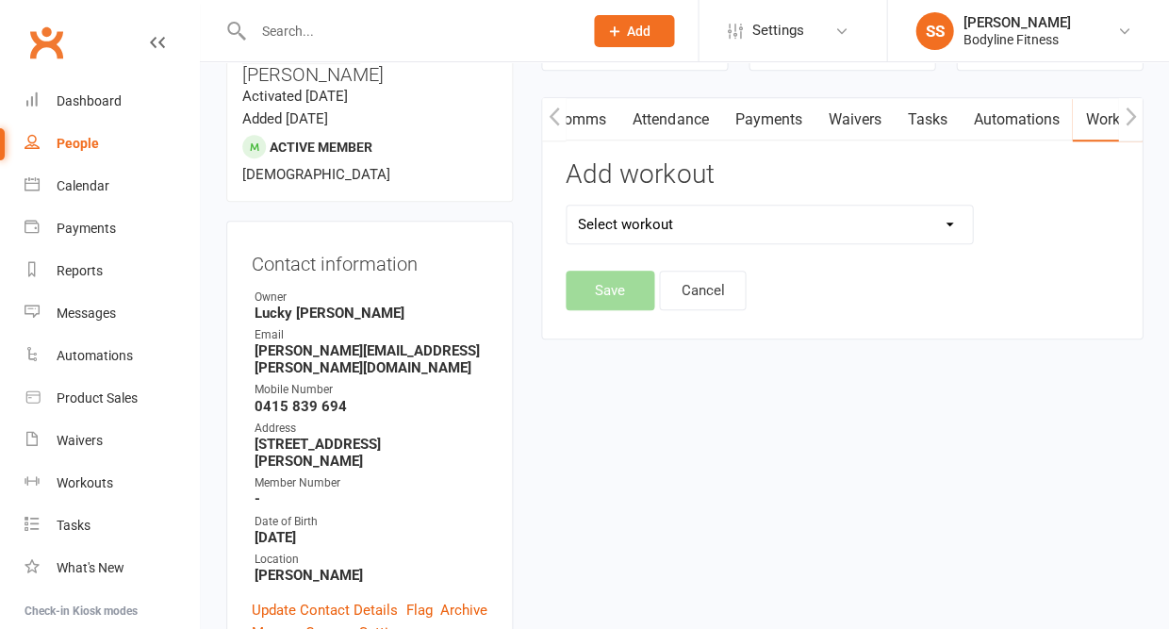
select select "6568"
click at [613, 289] on button "Save" at bounding box center [610, 291] width 89 height 40
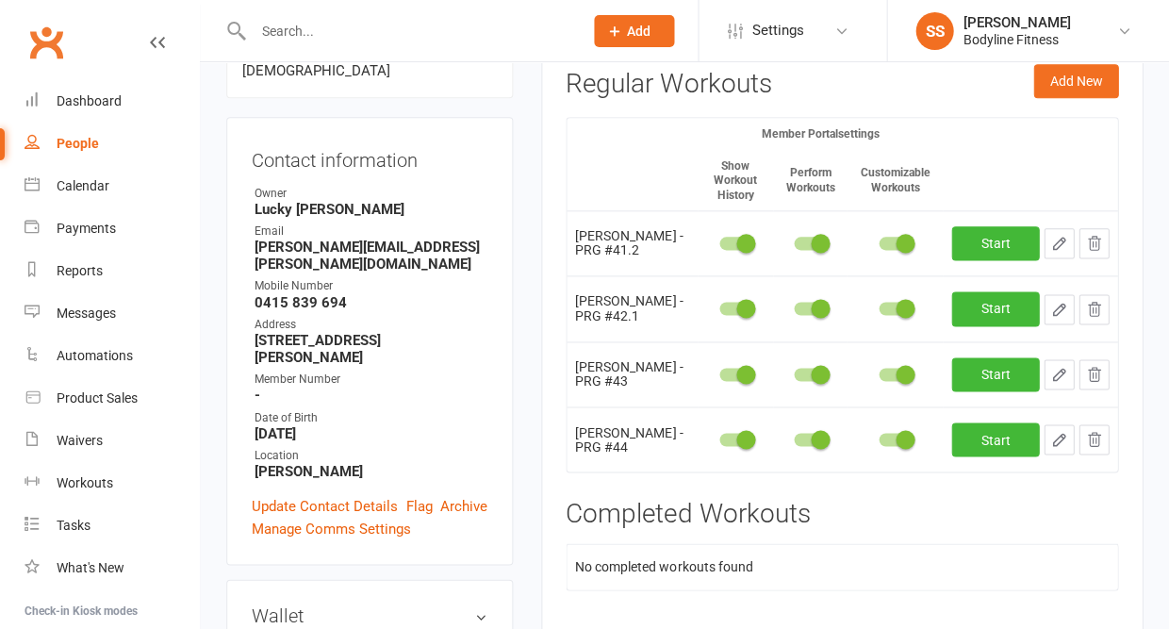
scroll to position [262, 0]
click at [1061, 439] on icon "button" at bounding box center [1059, 439] width 17 height 17
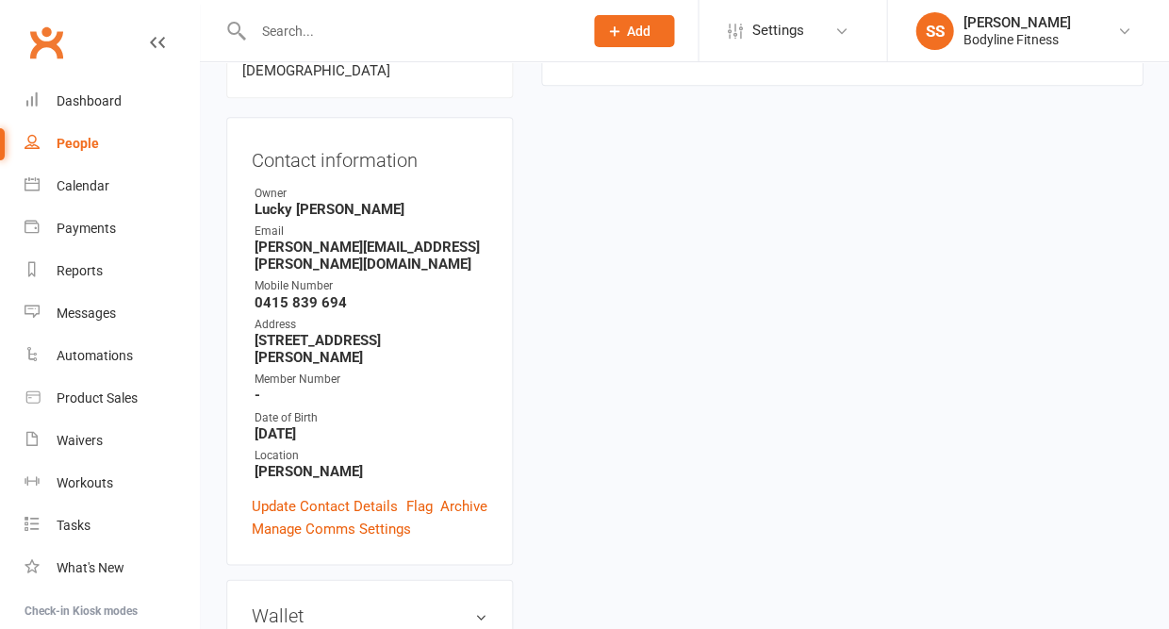
select select "Kilograms"
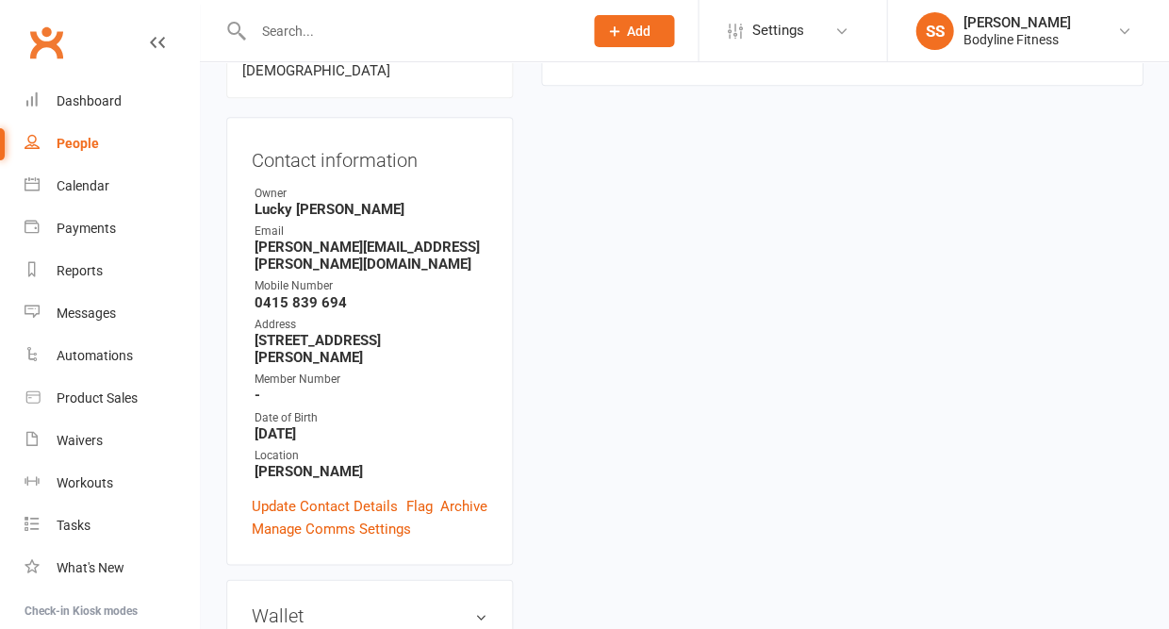
select select "Kilograms"
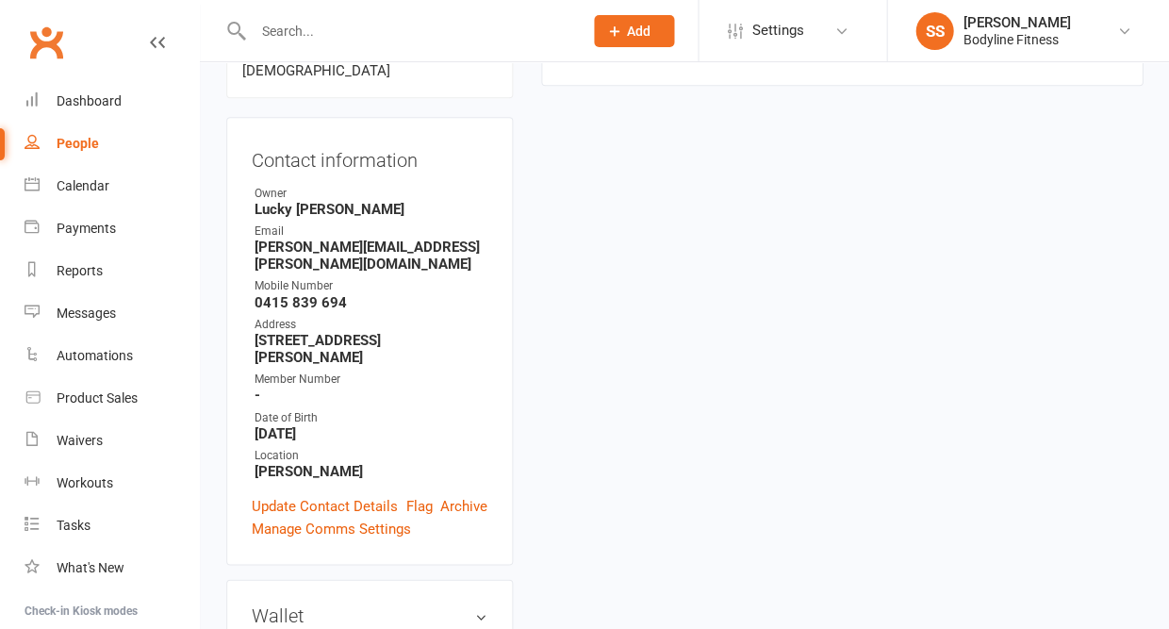
select select "Kilograms"
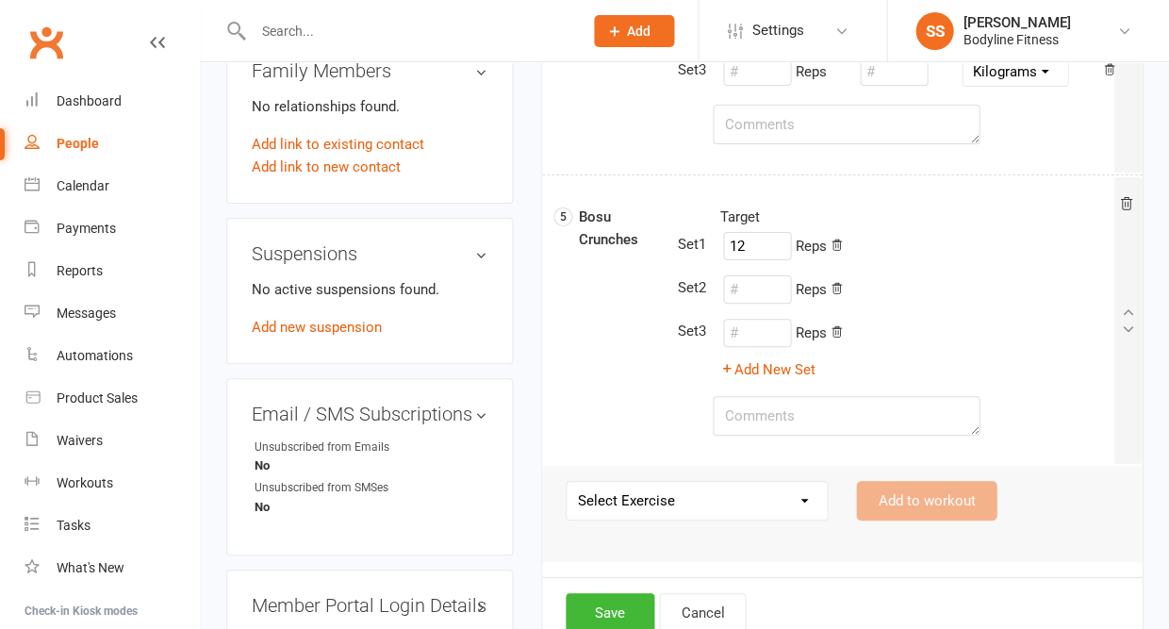
scroll to position [1255, 0]
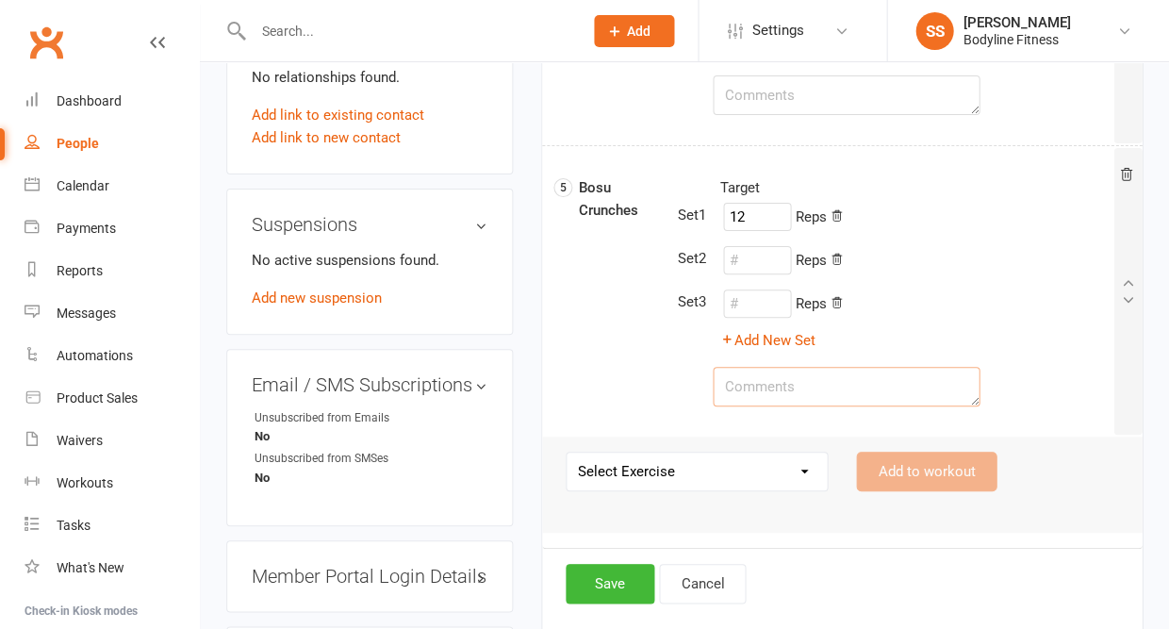
click at [798, 394] on textarea at bounding box center [846, 387] width 267 height 40
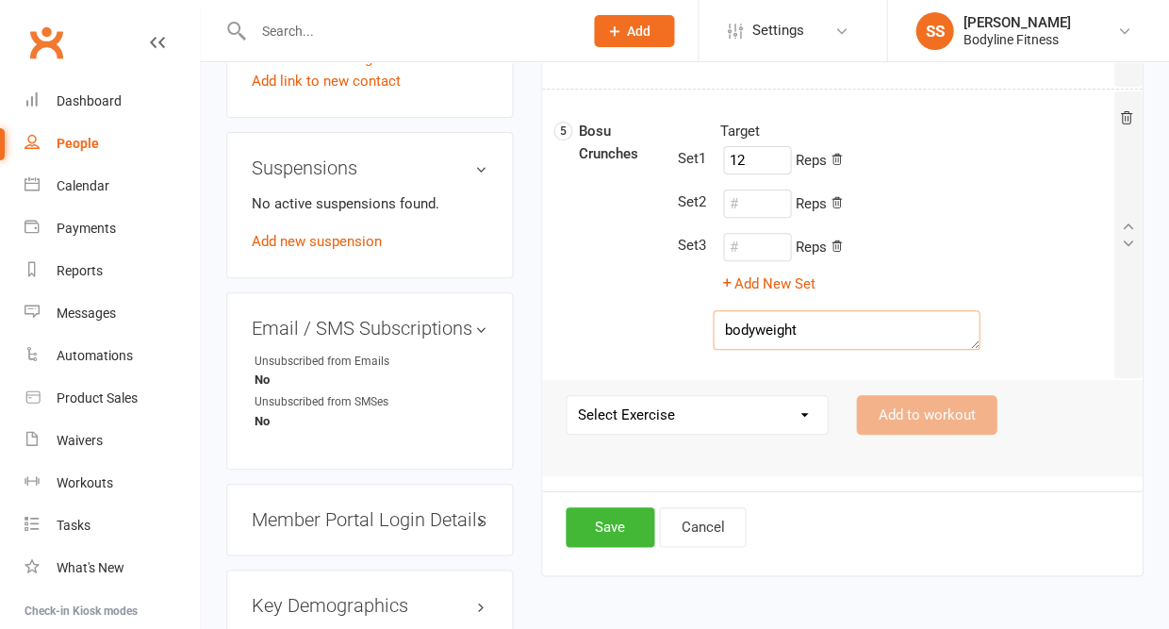
scroll to position [1380, 0]
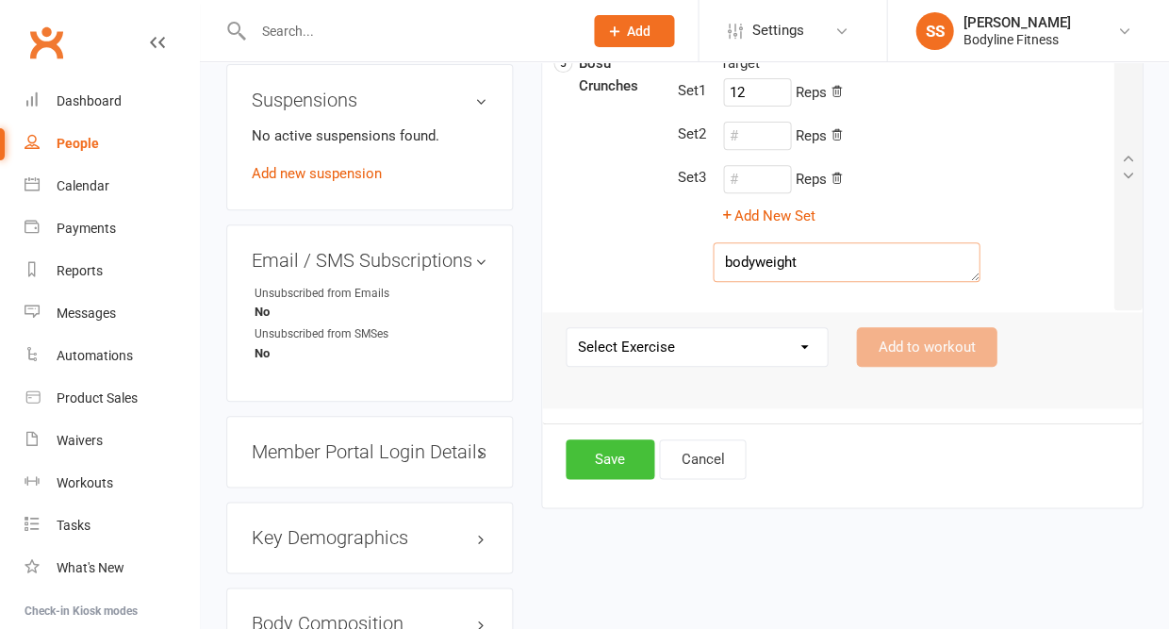
type textarea "bodyweight"
click at [621, 465] on button "Save" at bounding box center [610, 459] width 89 height 40
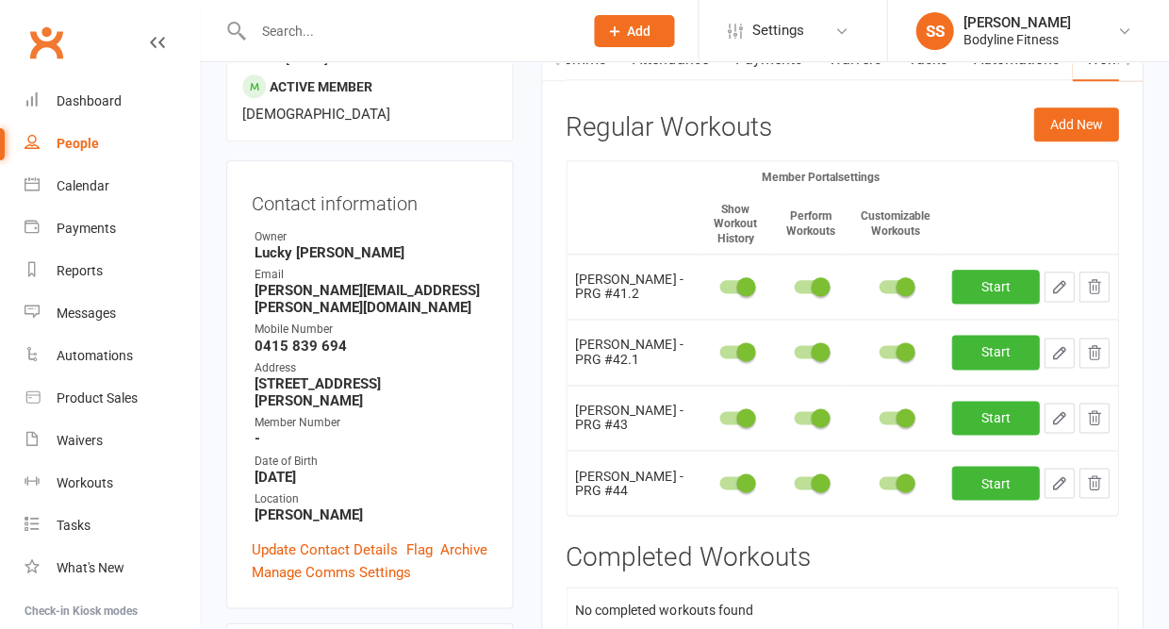
scroll to position [226, 0]
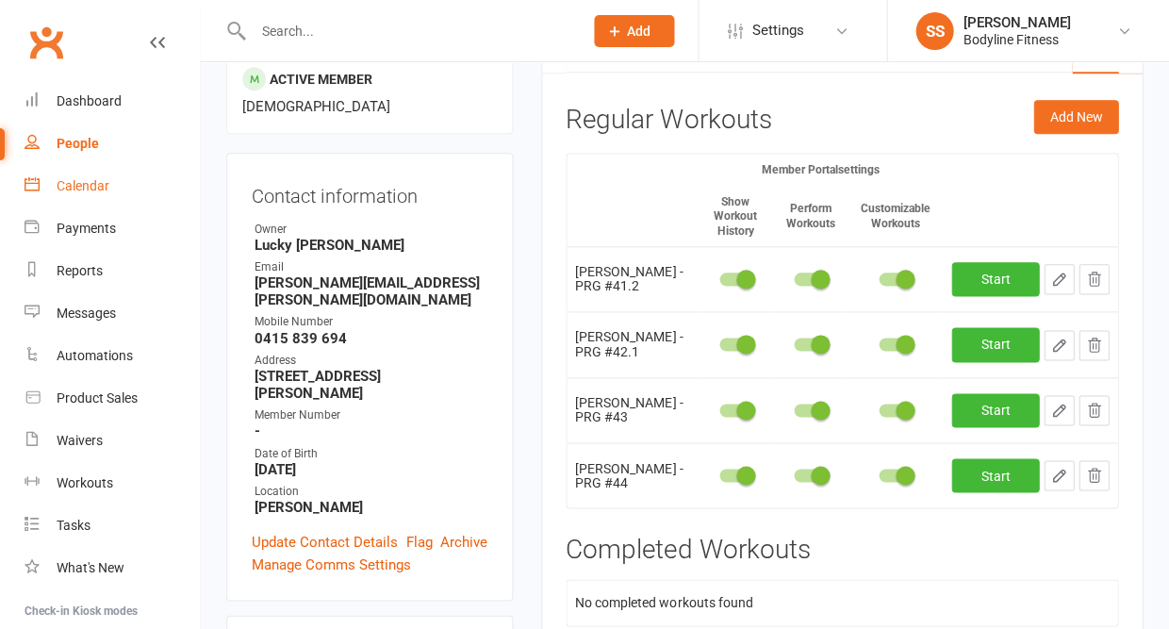
click at [73, 181] on div "Calendar" at bounding box center [83, 185] width 53 height 15
click at [0, 0] on div "Loading" at bounding box center [0, 0] width 0 height 0
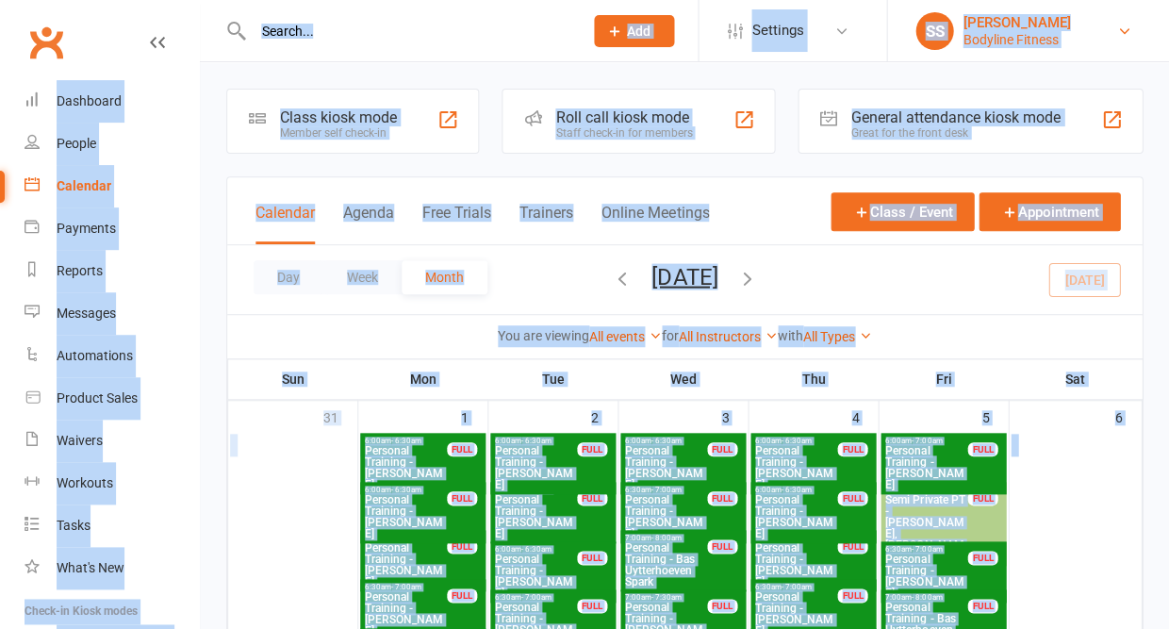
click at [1019, 25] on div "[PERSON_NAME]" at bounding box center [1017, 22] width 108 height 17
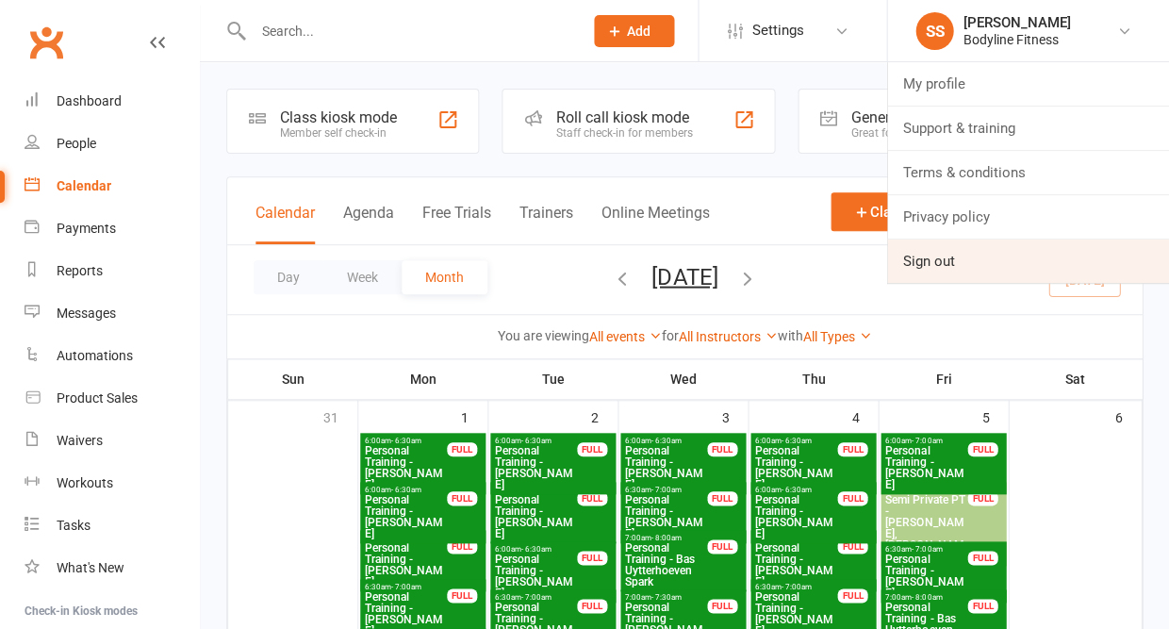
click at [945, 252] on link "Sign out" at bounding box center [1028, 261] width 282 height 43
